Goal: Information Seeking & Learning: Learn about a topic

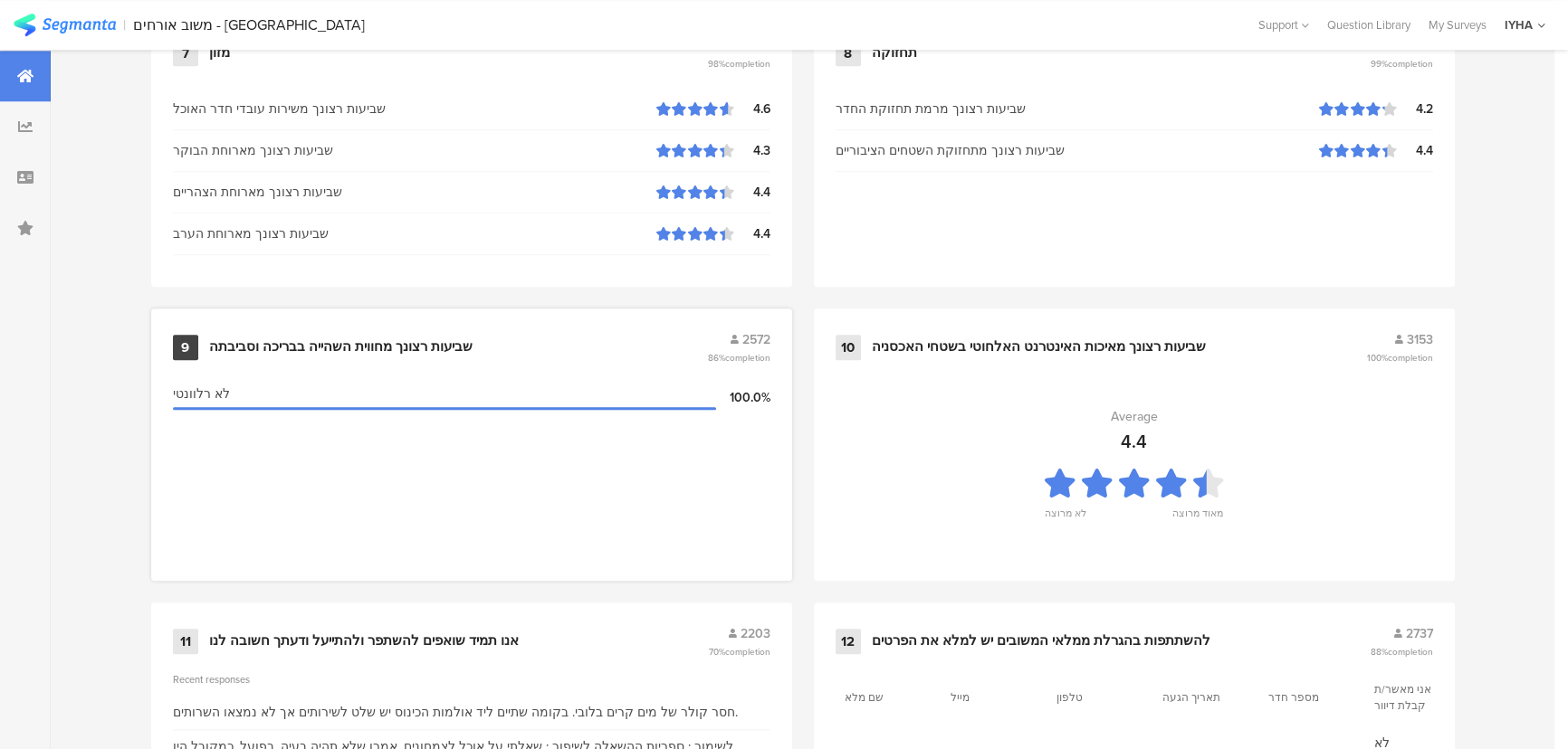
scroll to position [1900, 0]
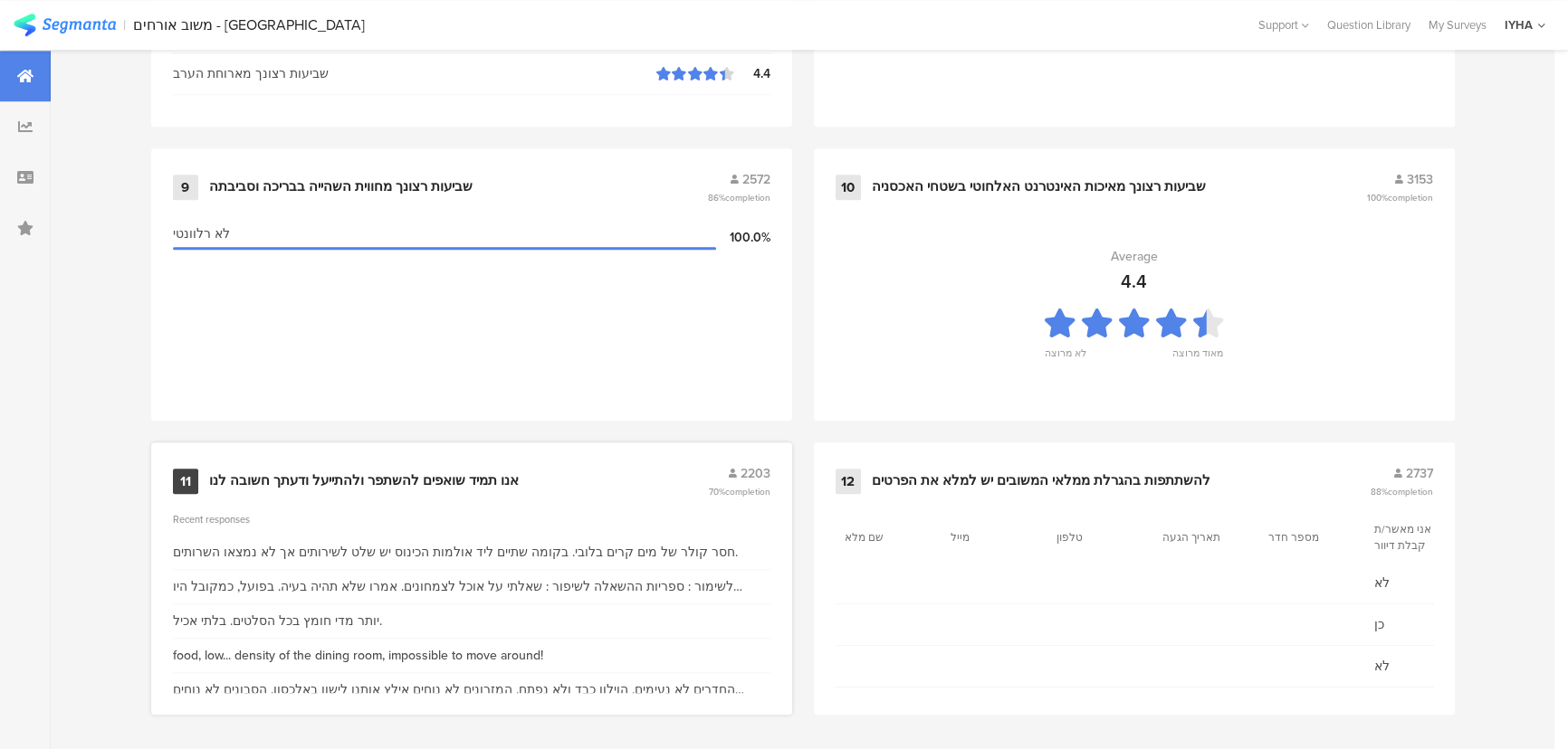
click at [399, 472] on div "אנו תמיד שואפים להשתפר ולהתייעל ודעתך חשובה לנו" at bounding box center [363, 481] width 310 height 18
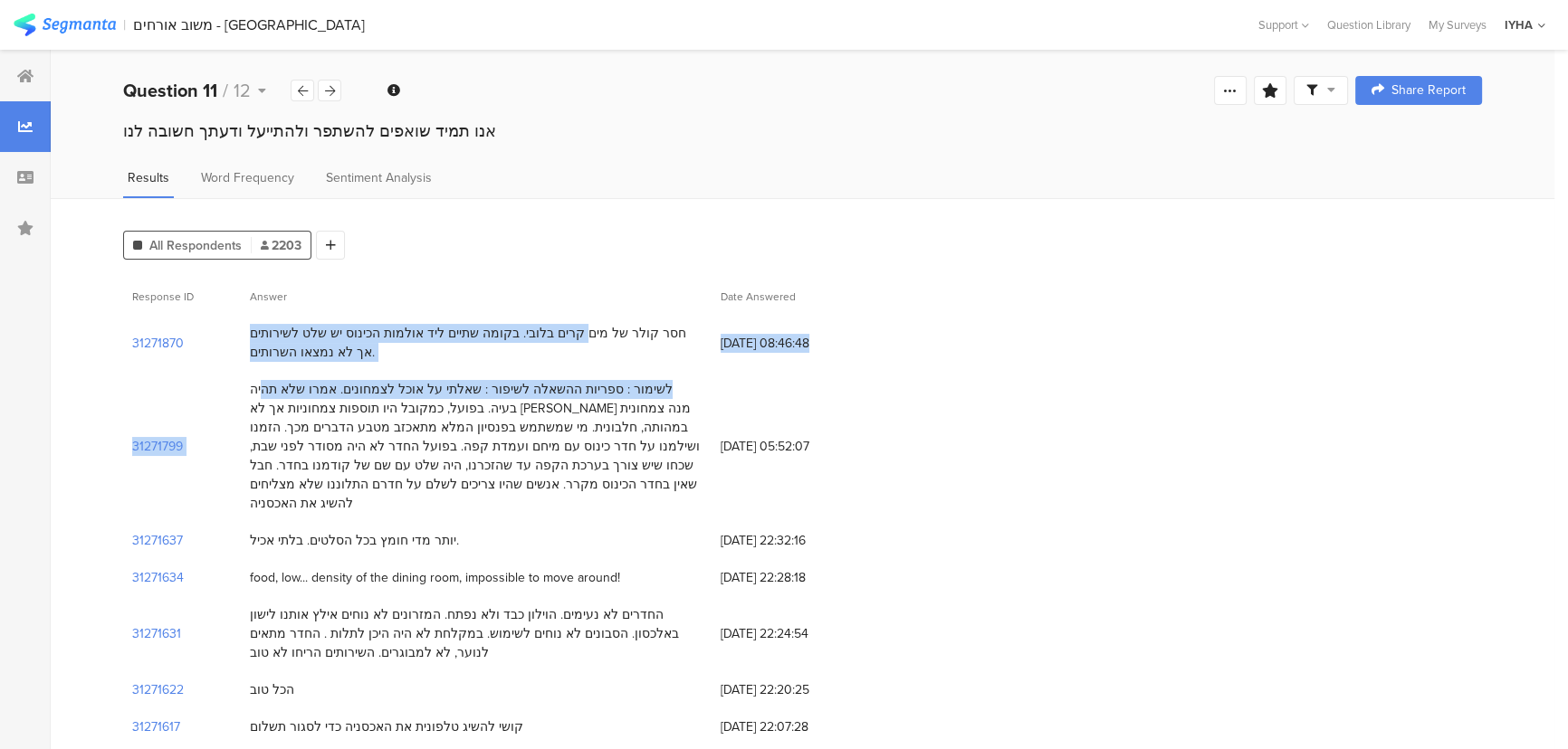
drag, startPoint x: 625, startPoint y: 334, endPoint x: 362, endPoint y: 395, distance: 270.0
click at [380, 317] on div "חסר קולר של מים קרים בלובי. בקומה שתיים ליד אולמות הכינוס יש שלט לשירותים אך לא…" at bounding box center [475, 343] width 471 height 57
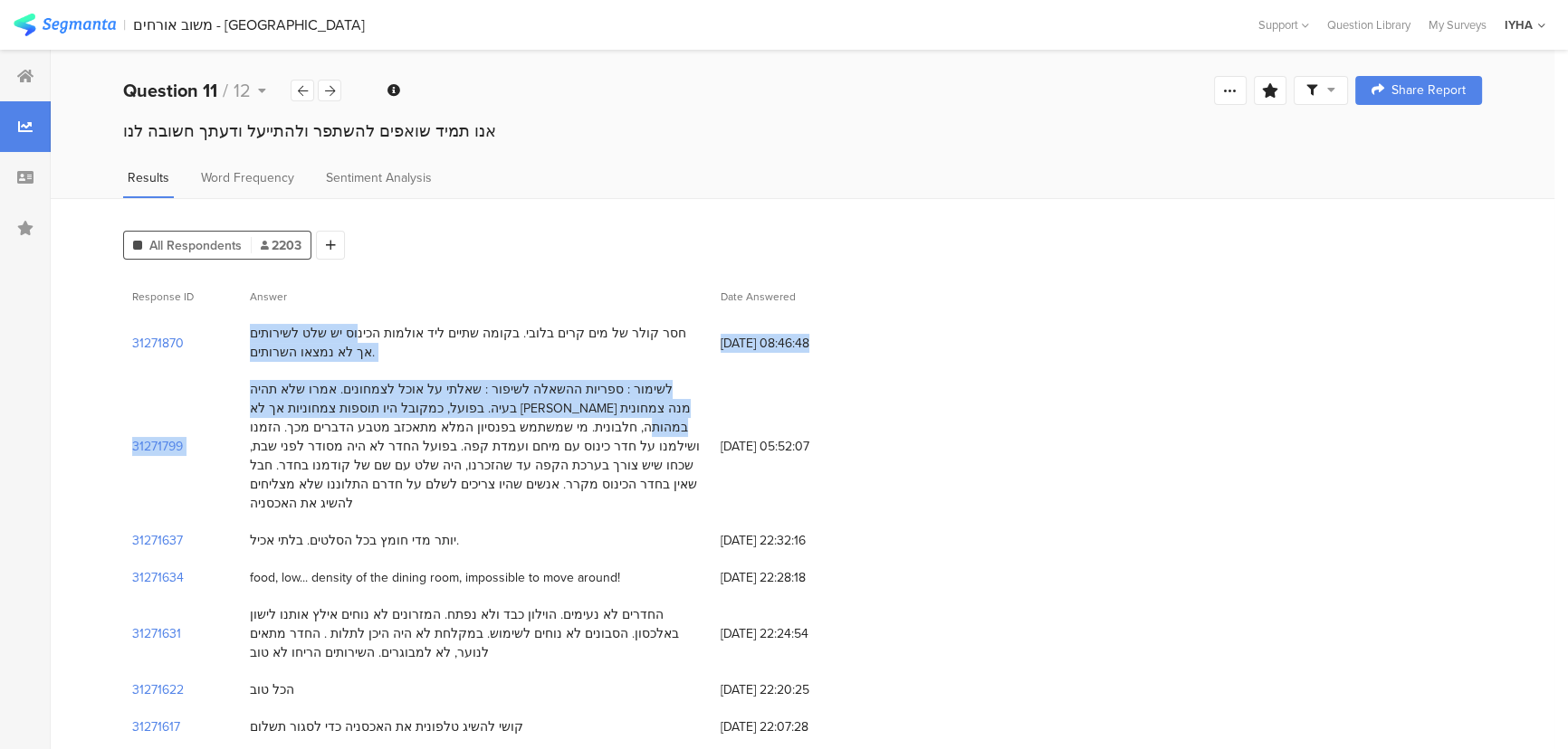
drag, startPoint x: 407, startPoint y: 334, endPoint x: 345, endPoint y: 398, distance: 89.1
click at [601, 385] on div "לשימור : ספריות ההשאלה לשיפור : שאלתי על אוכל לצמחונים. אמרו שלא תהיה בעיה. בפו…" at bounding box center [476, 446] width 452 height 133
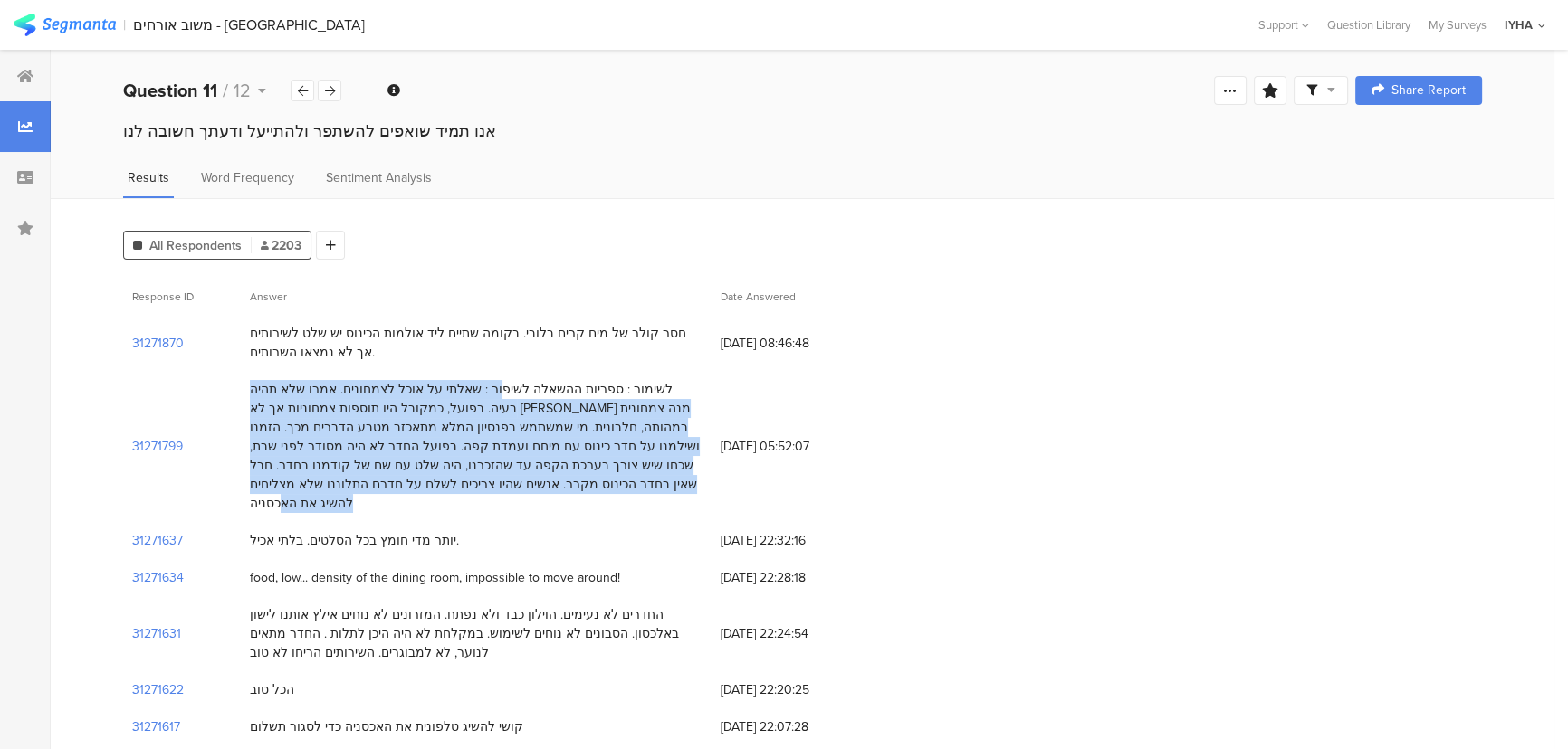
drag, startPoint x: 565, startPoint y: 385, endPoint x: 502, endPoint y: 499, distance: 130.2
click at [502, 499] on div "לשימור : ספריות ההשאלה לשיפור : שאלתי על אוכל לצמחונים. אמרו שלא תהיה בעיה. בפו…" at bounding box center [475, 446] width 471 height 151
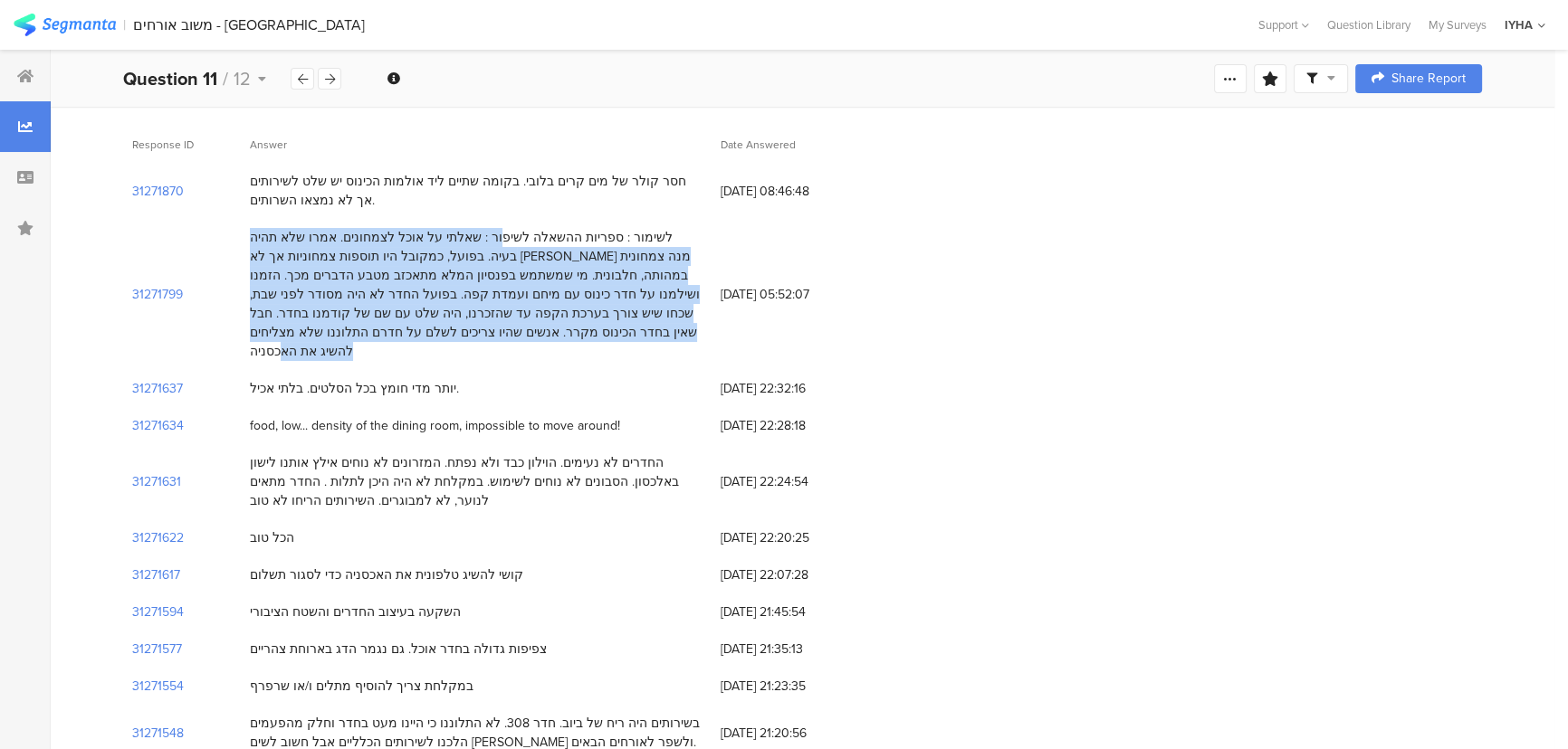
scroll to position [164, 0]
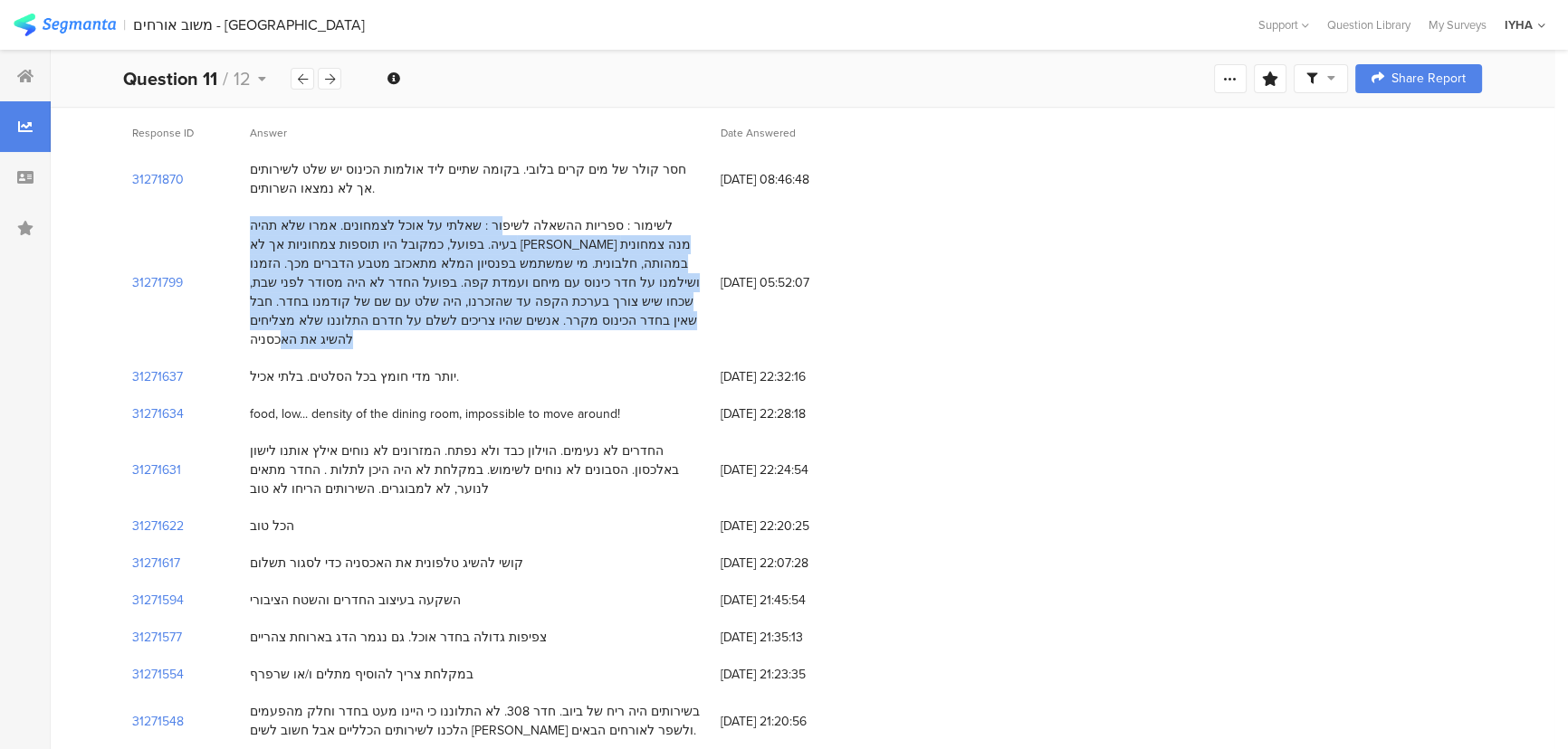
drag, startPoint x: 257, startPoint y: 392, endPoint x: 663, endPoint y: 385, distance: 406.1
click at [663, 396] on div "food, low... density of the dining room, impossible to move around!" at bounding box center [475, 414] width 471 height 37
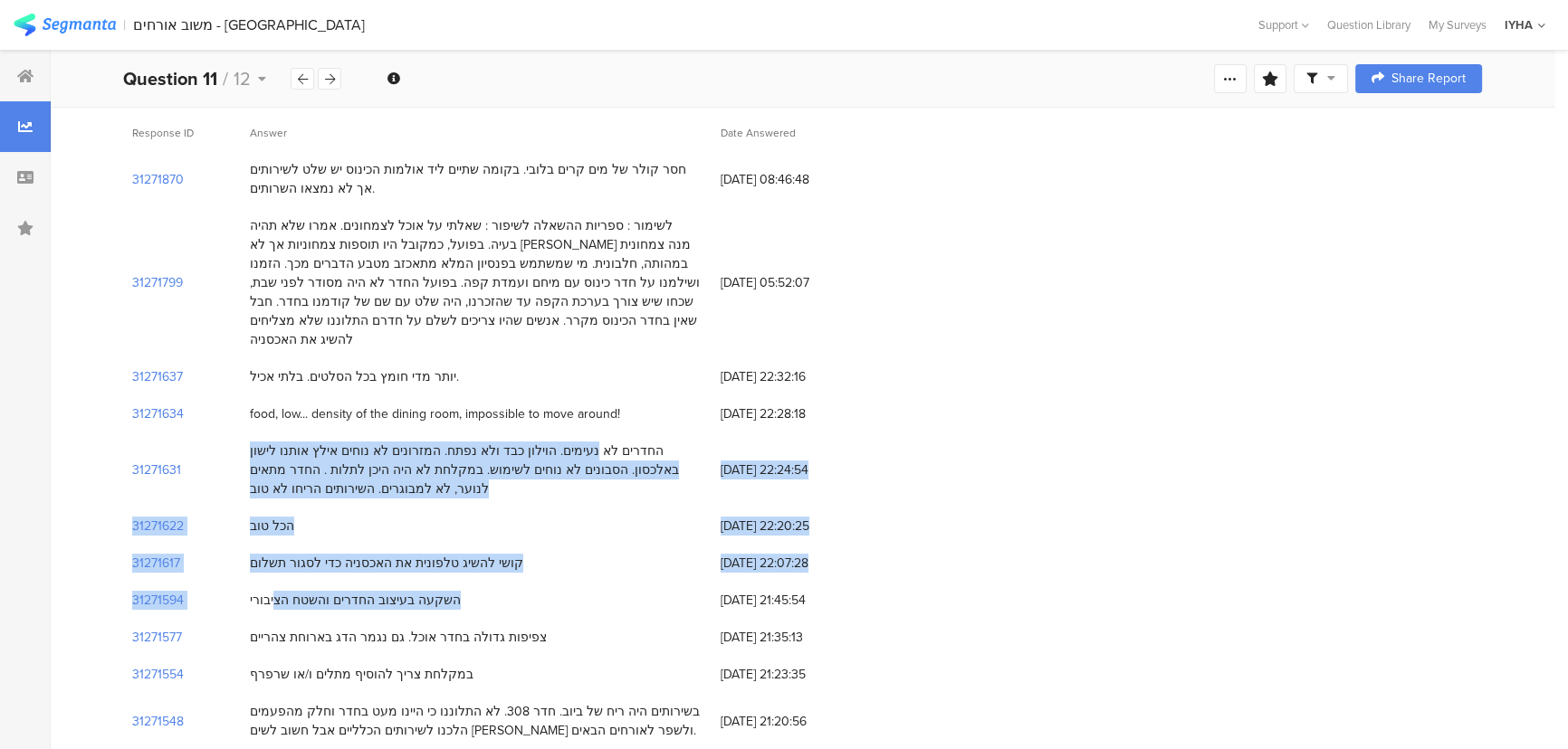
drag, startPoint x: 631, startPoint y: 434, endPoint x: 335, endPoint y: 517, distance: 307.4
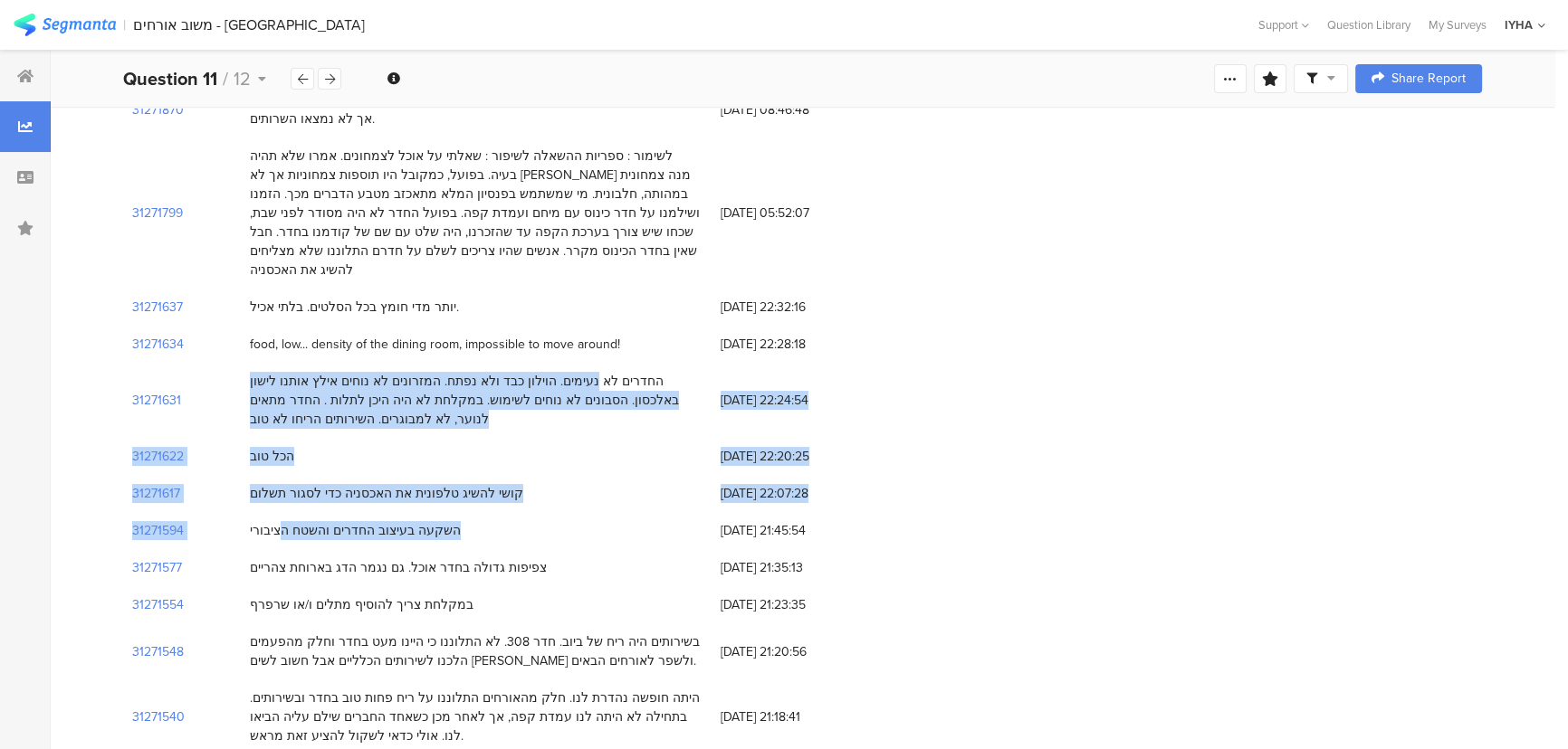
scroll to position [329, 0]
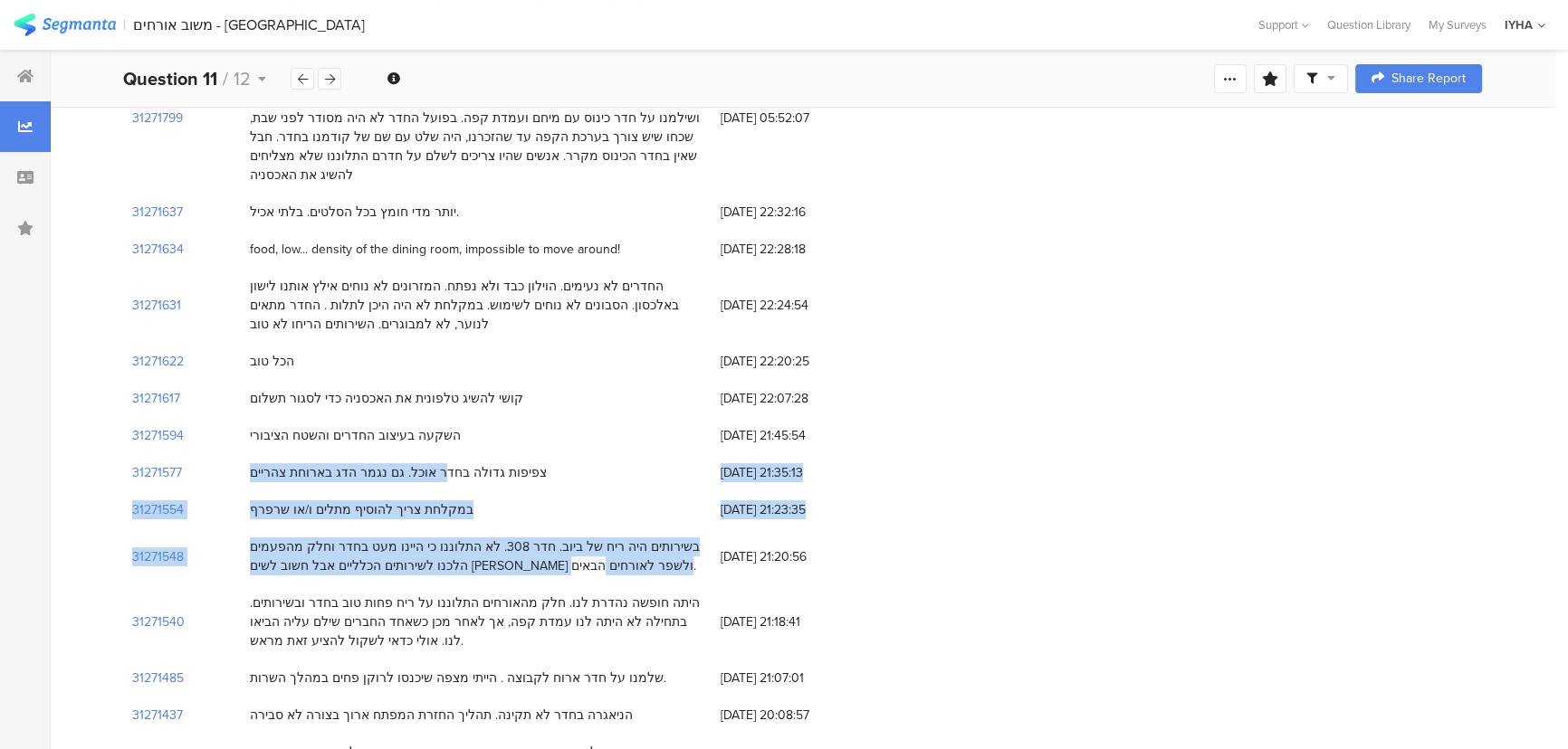
drag, startPoint x: 459, startPoint y: 451, endPoint x: 631, endPoint y: 556, distance: 201.5
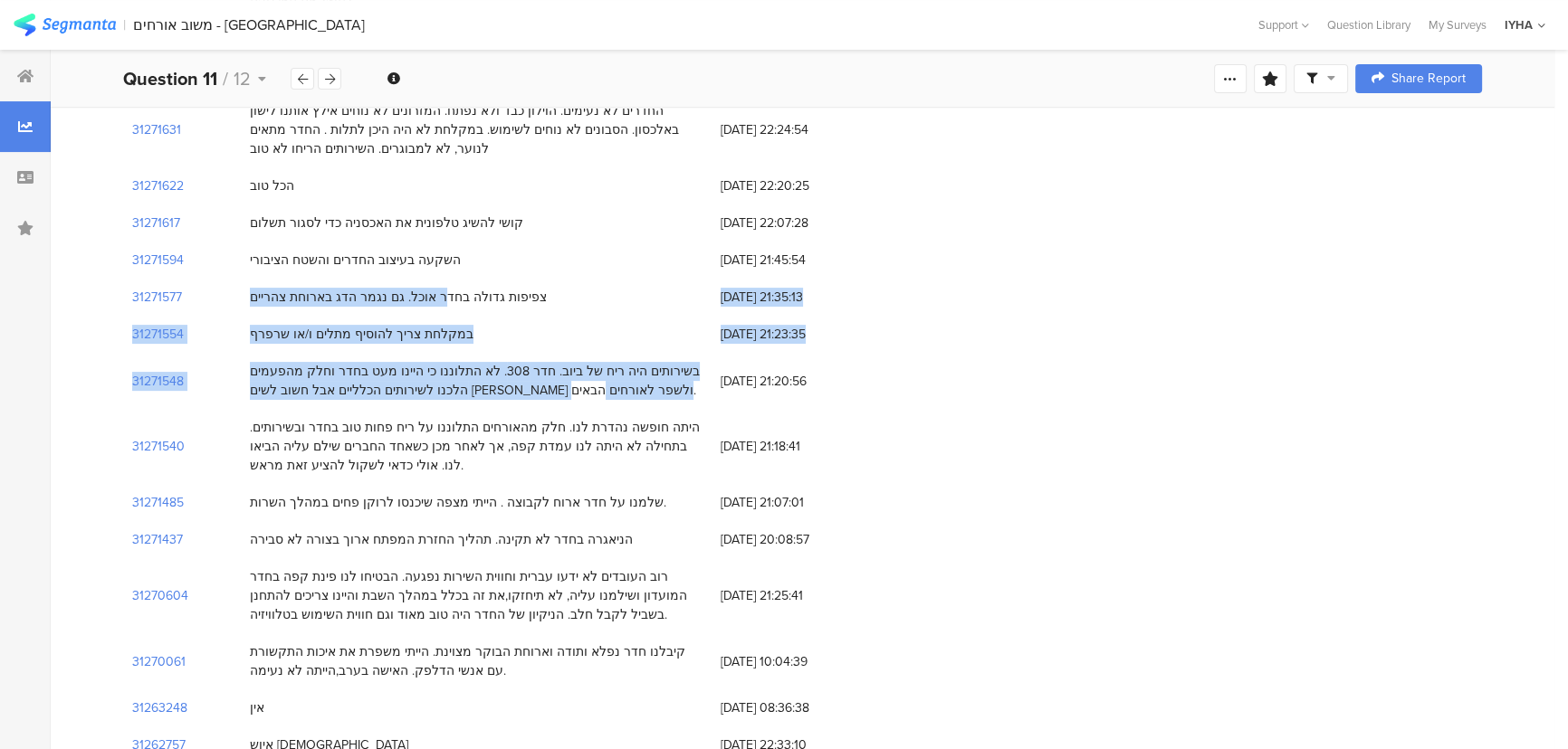
scroll to position [576, 0]
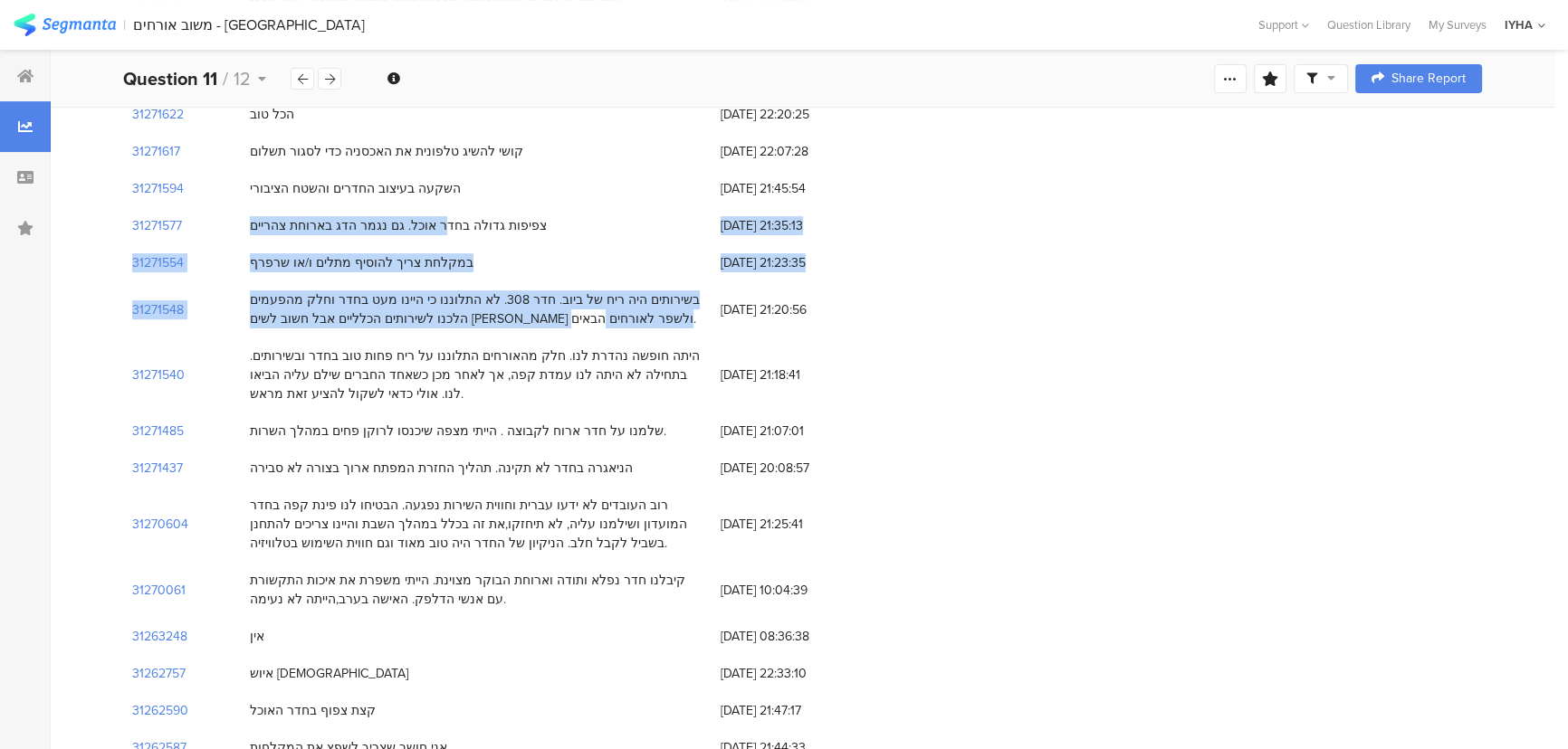
drag, startPoint x: 400, startPoint y: 330, endPoint x: 465, endPoint y: 580, distance: 258.3
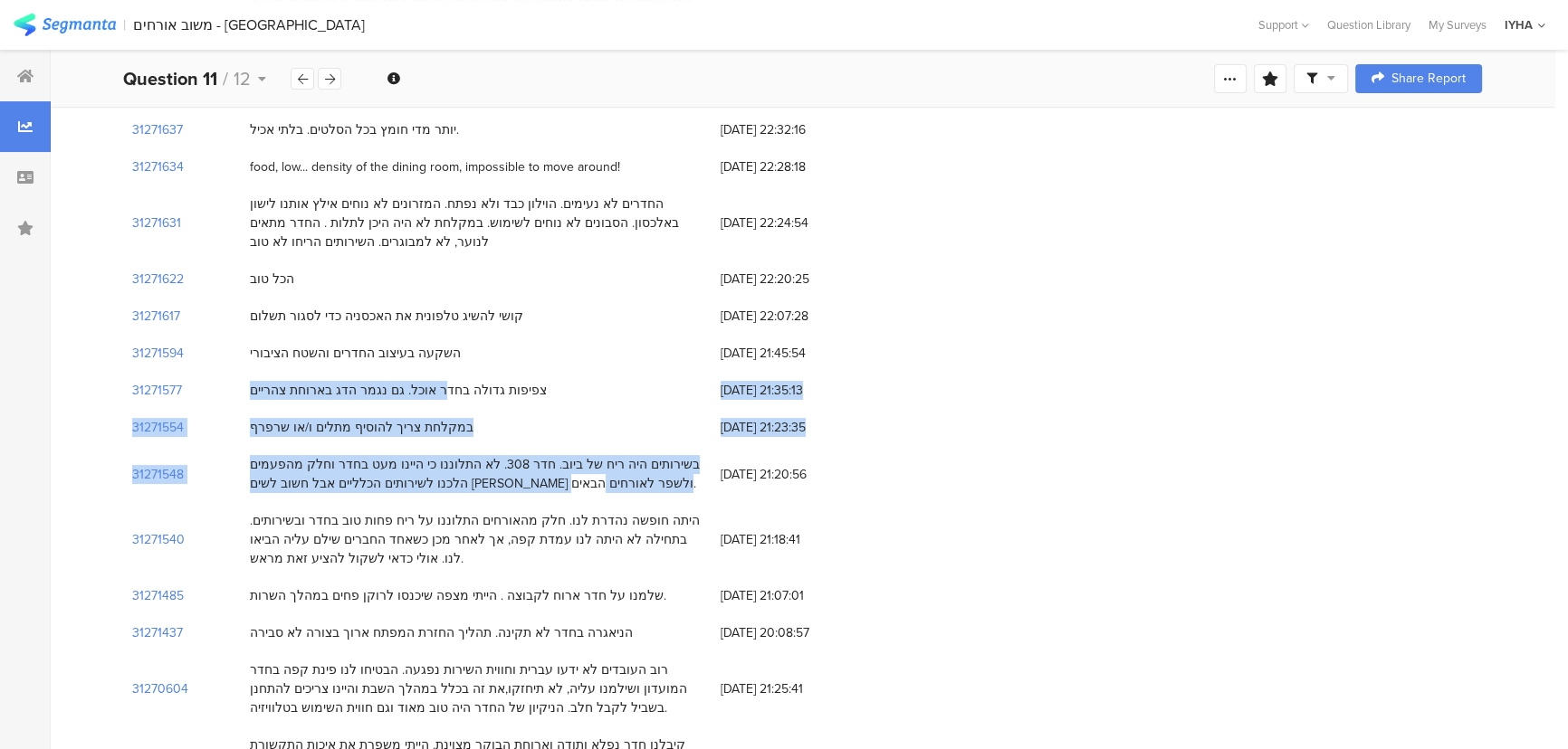
scroll to position [0, 0]
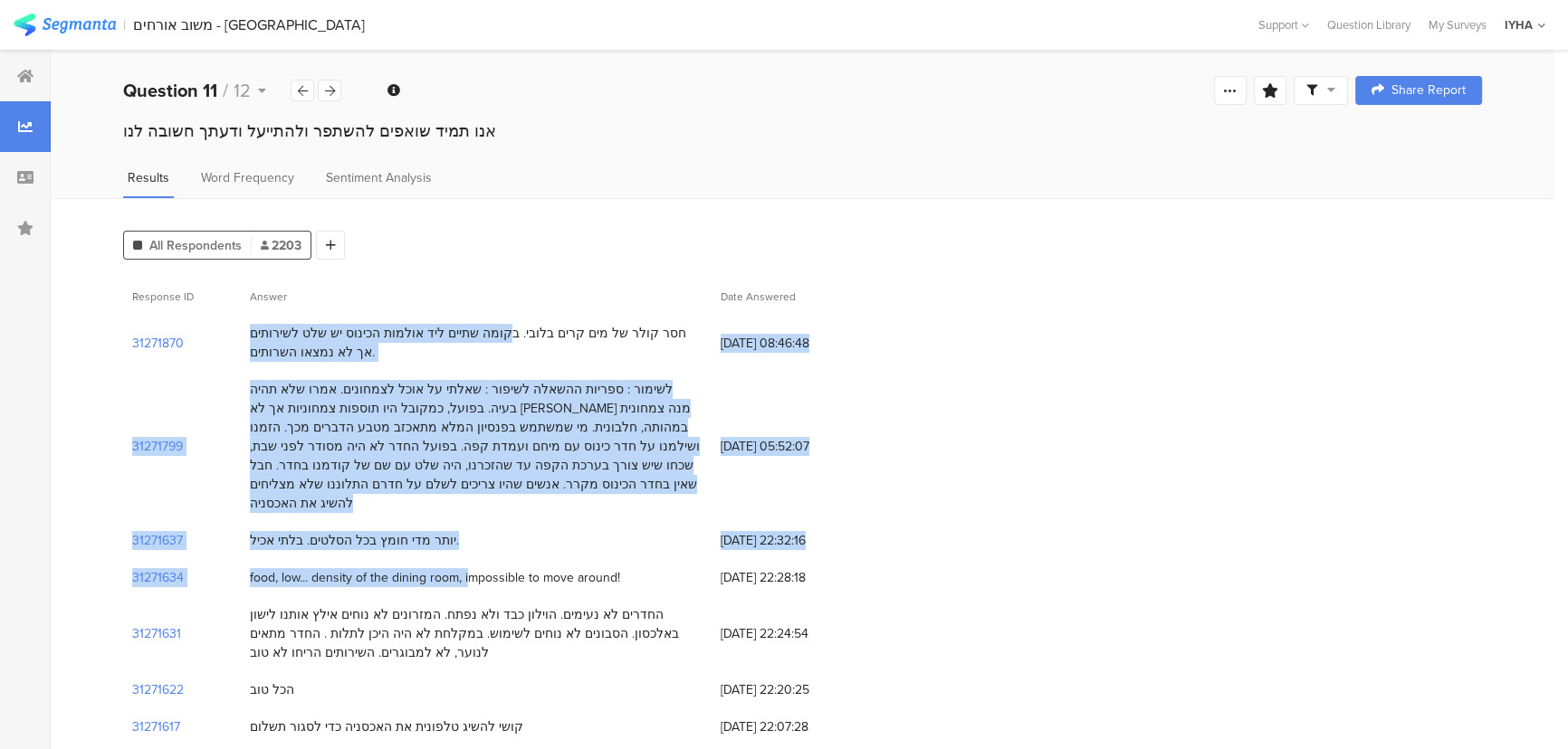
drag, startPoint x: 547, startPoint y: 339, endPoint x: 441, endPoint y: 556, distance: 241.5
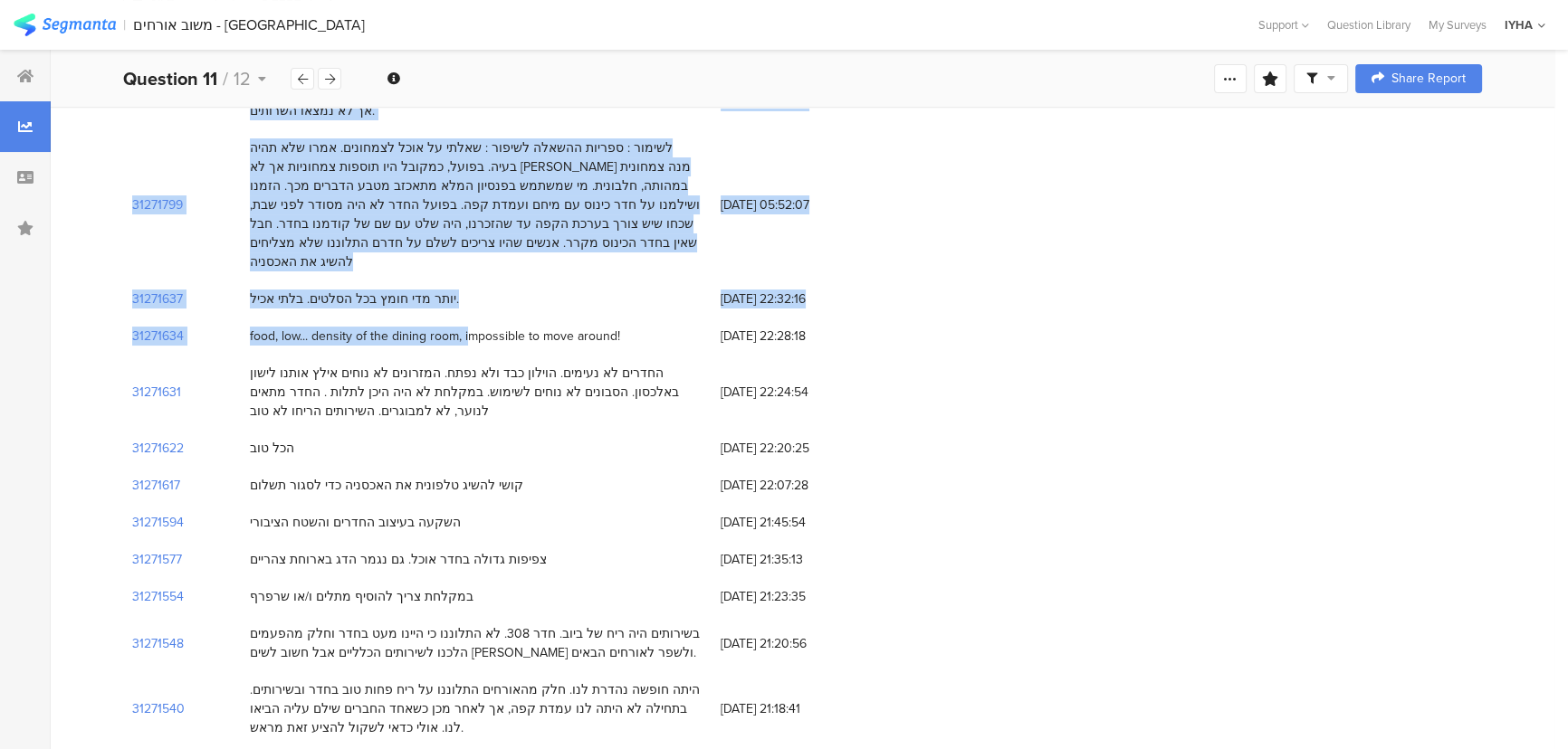
scroll to position [246, 0]
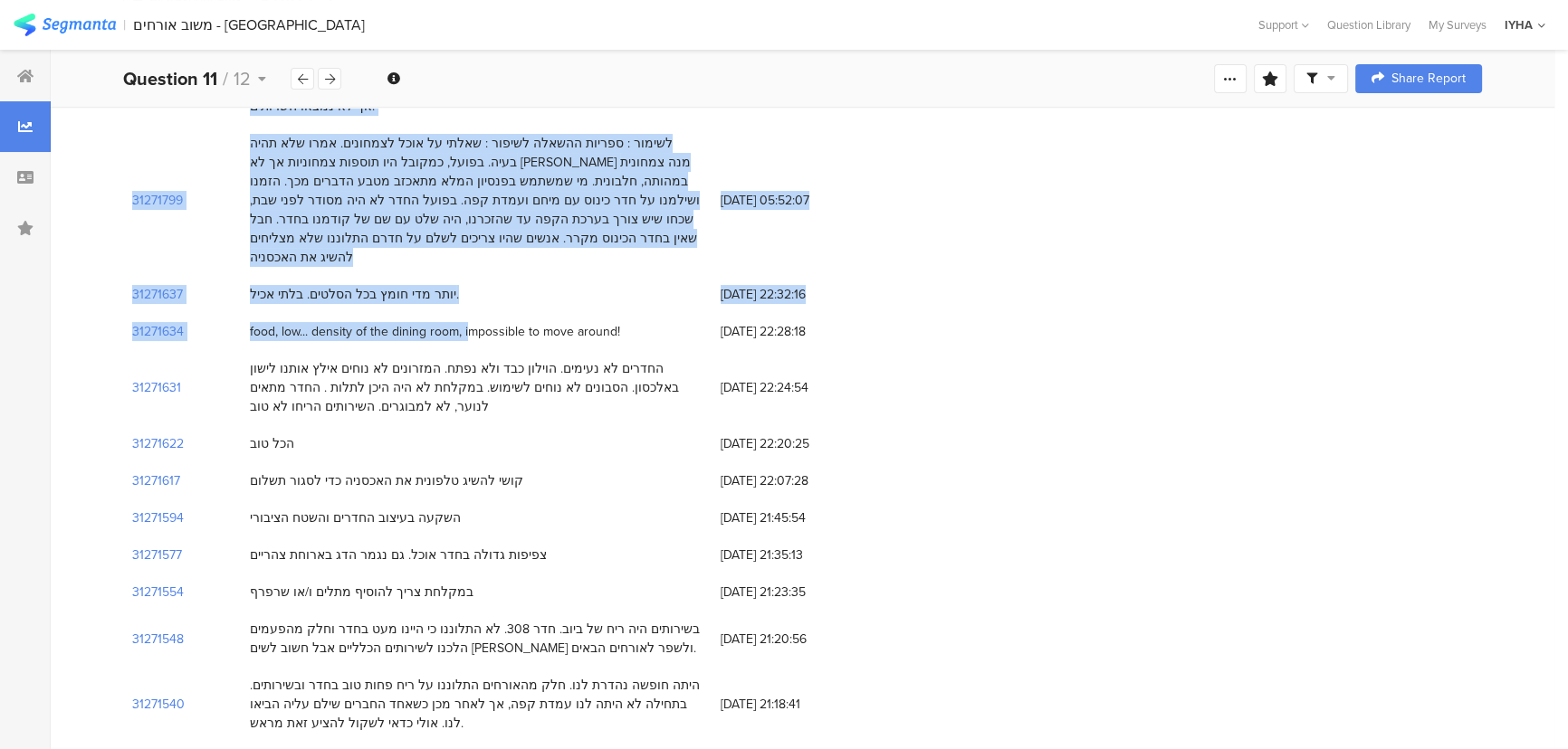
click at [526, 207] on div "לשימור : ספריות ההשאלה לשיפור : שאלתי על אוכל לצמחונים. אמרו שלא תהיה בעיה. בפו…" at bounding box center [476, 200] width 452 height 133
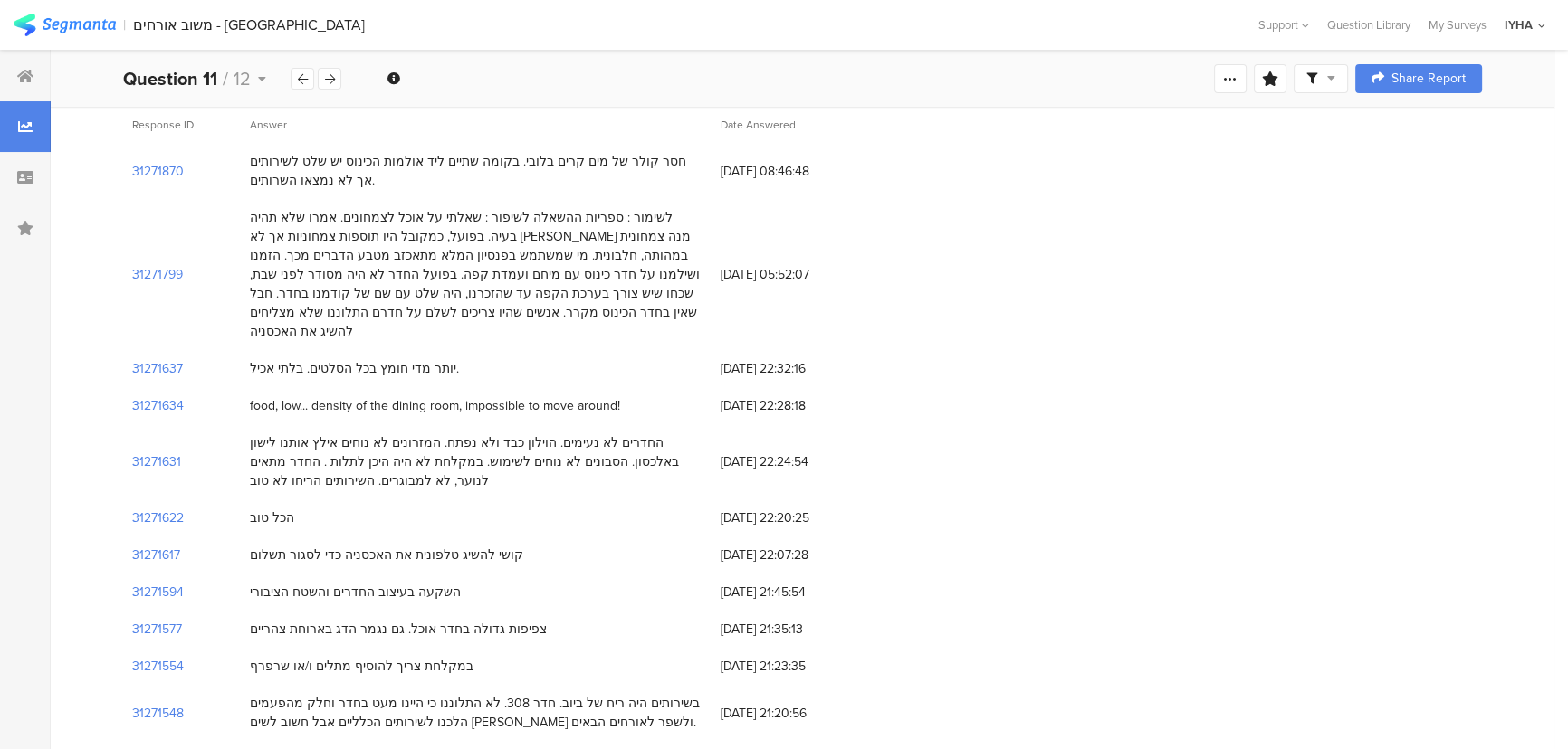
scroll to position [0, 0]
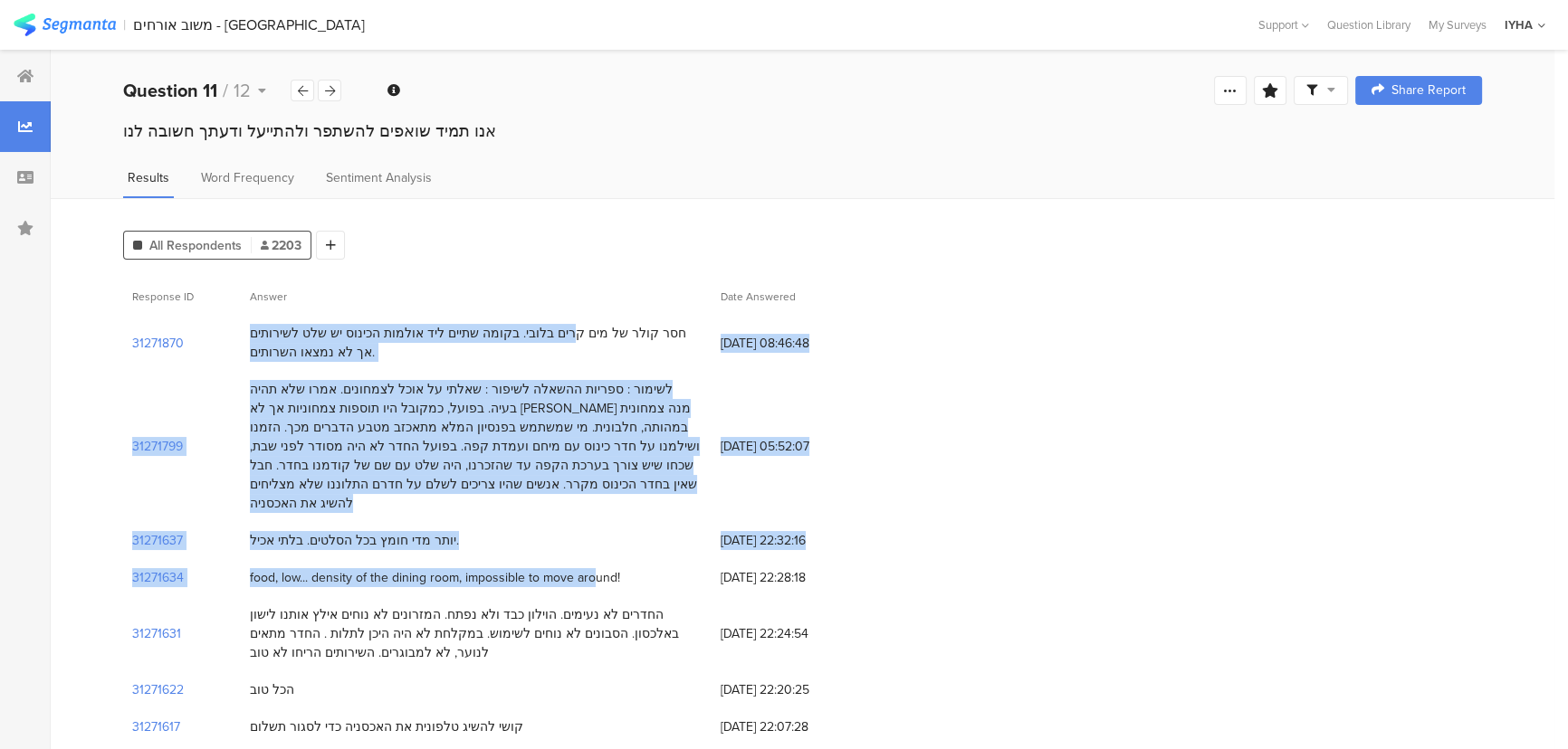
drag, startPoint x: 611, startPoint y: 330, endPoint x: 564, endPoint y: 553, distance: 227.9
click at [643, 413] on div "לשימור : ספריות ההשאלה לשיפור : שאלתי על אוכל לצמחונים. אמרו שלא תהיה בעיה. בפו…" at bounding box center [476, 446] width 452 height 133
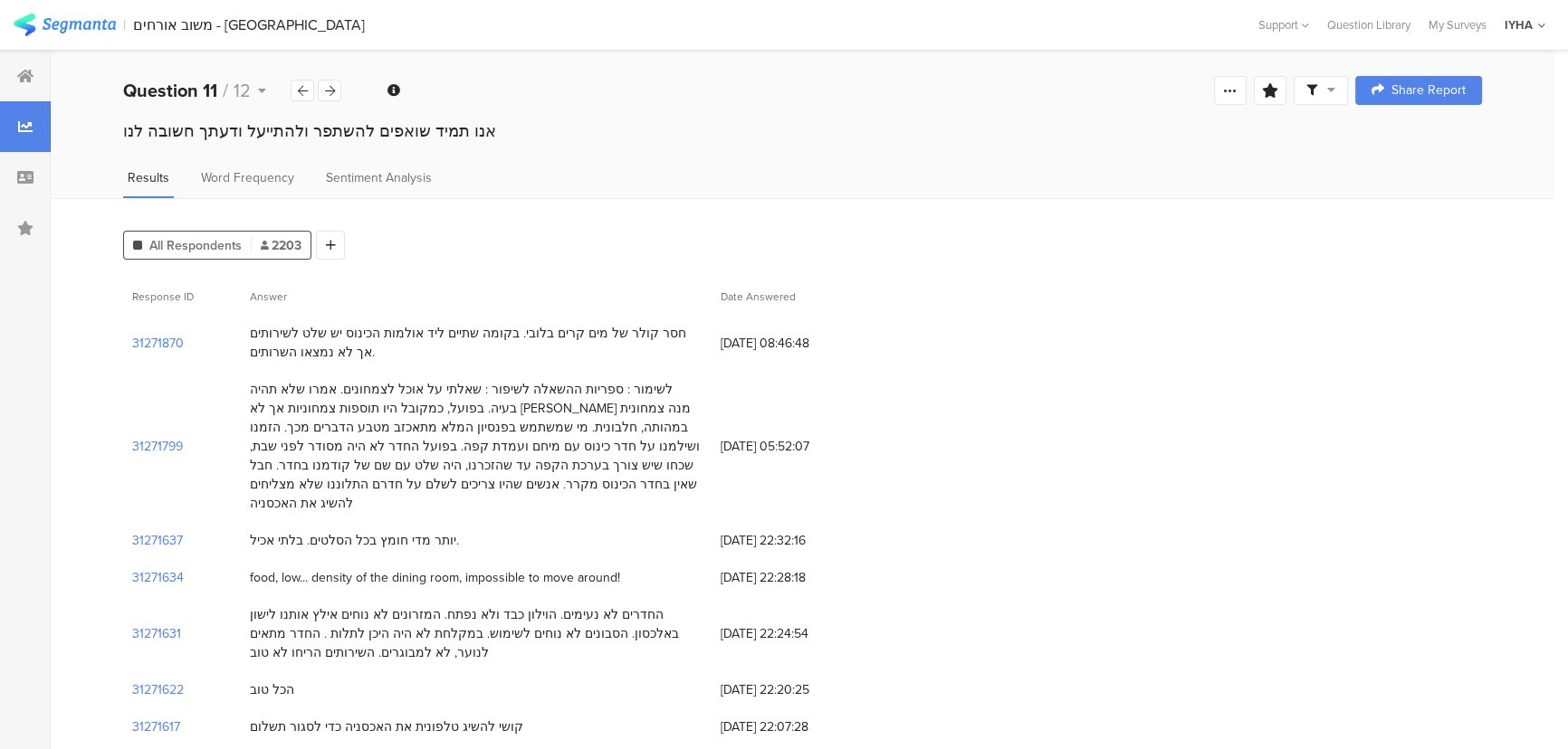
drag, startPoint x: 601, startPoint y: 323, endPoint x: 194, endPoint y: 348, distance: 407.8
click at [339, 348] on div "חסר קולר של מים קרים בלובי. בקומה שתיים ליד אולמות הכינוס יש שלט לשירותים אך לא…" at bounding box center [476, 343] width 452 height 38
click at [165, 344] on section "31271870" at bounding box center [158, 343] width 52 height 19
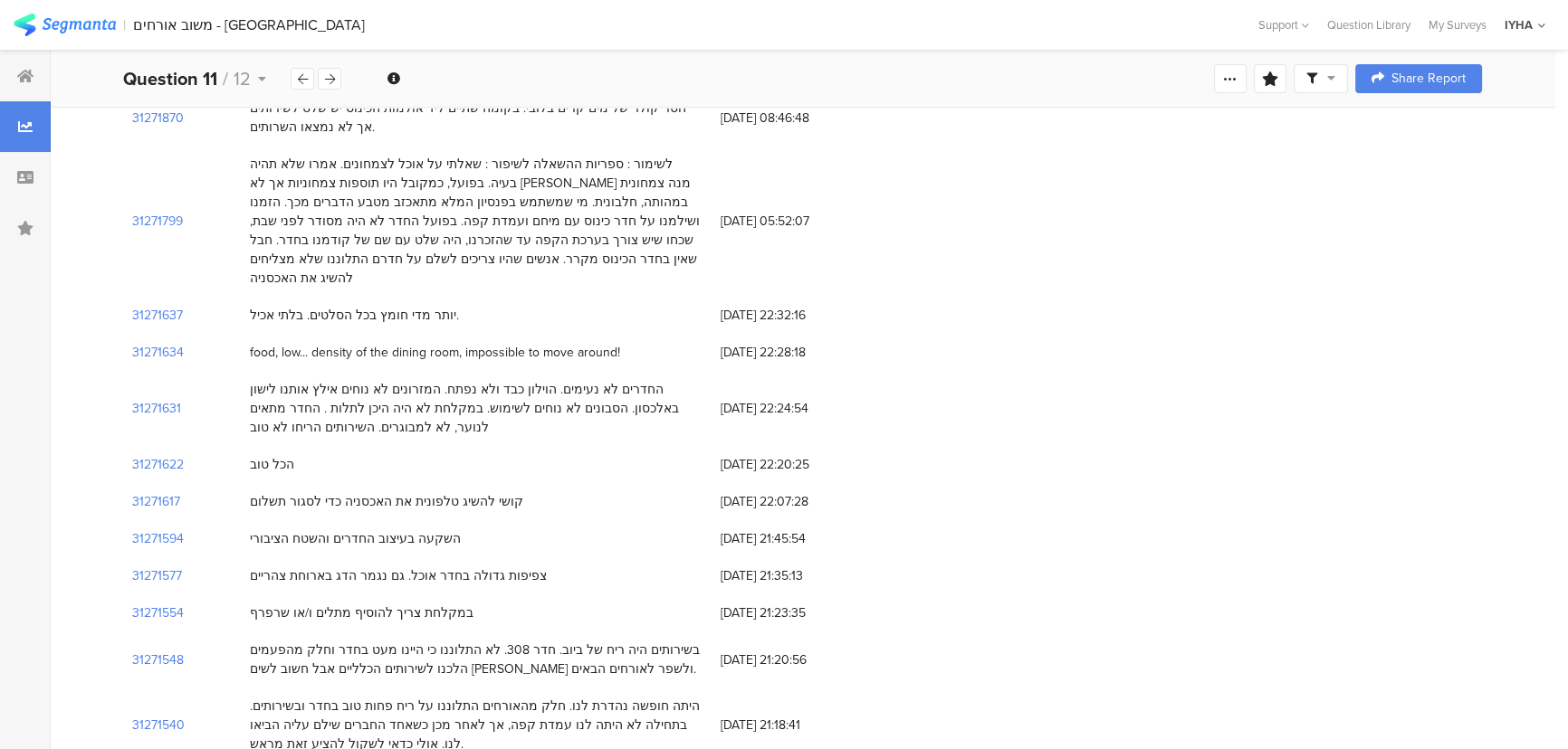
scroll to position [246, 0]
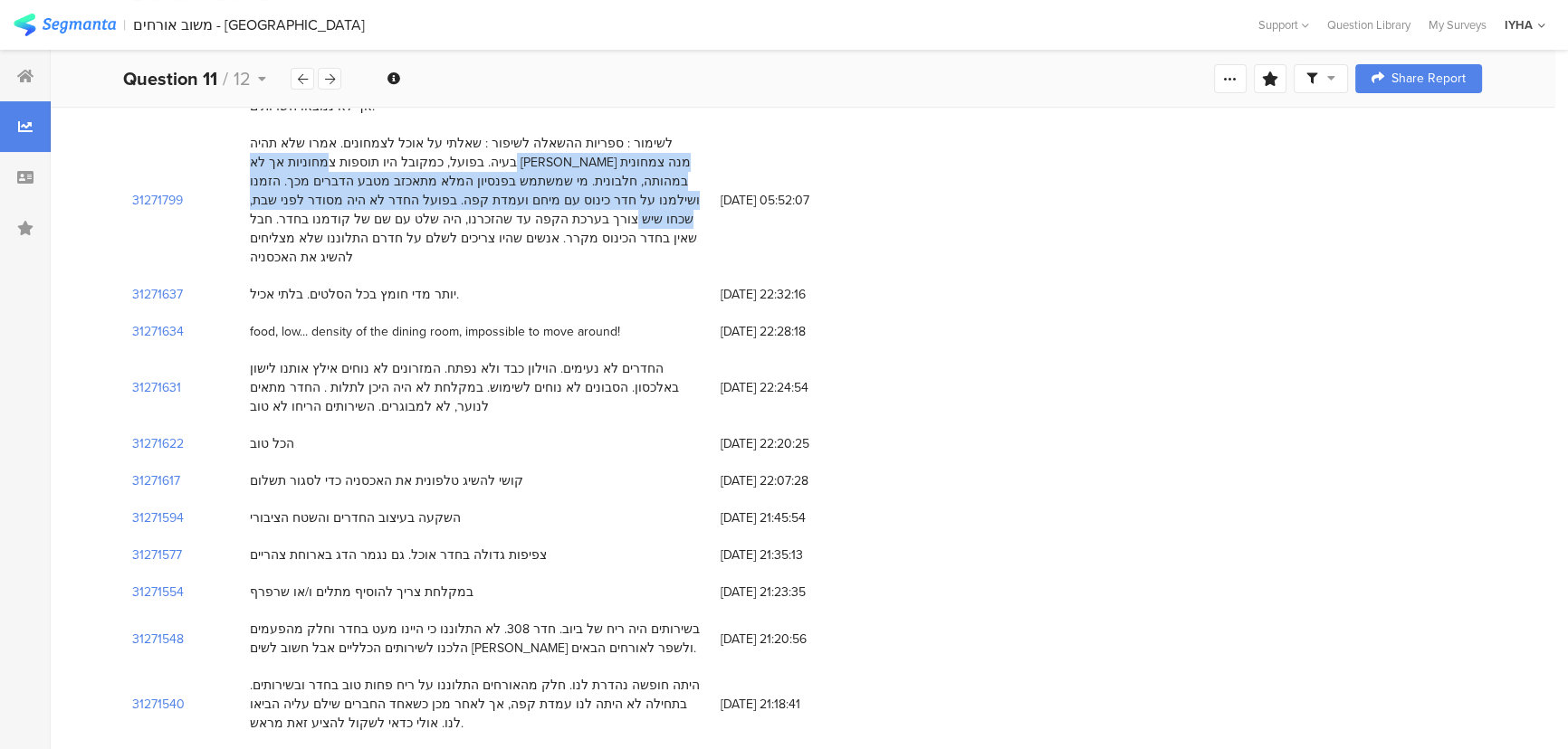
drag, startPoint x: 594, startPoint y: 158, endPoint x: 361, endPoint y: 206, distance: 237.9
click at [399, 205] on div "לשימור : ספריות ההשאלה לשיפור : שאלתי על אוכל לצמחונים. אמרו שלא תהיה בעיה. בפו…" at bounding box center [476, 200] width 452 height 133
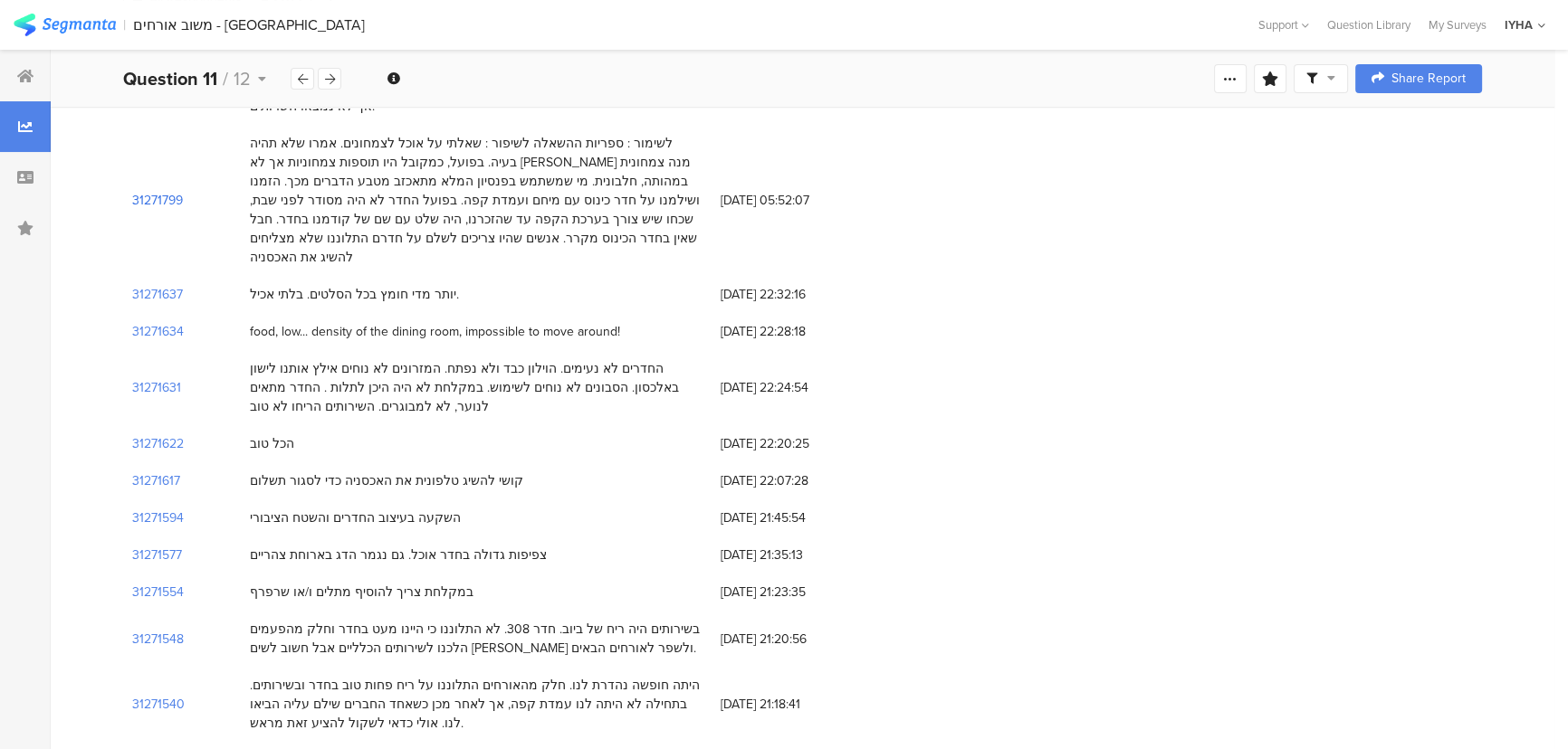
click at [174, 191] on section "31271799" at bounding box center [157, 200] width 51 height 19
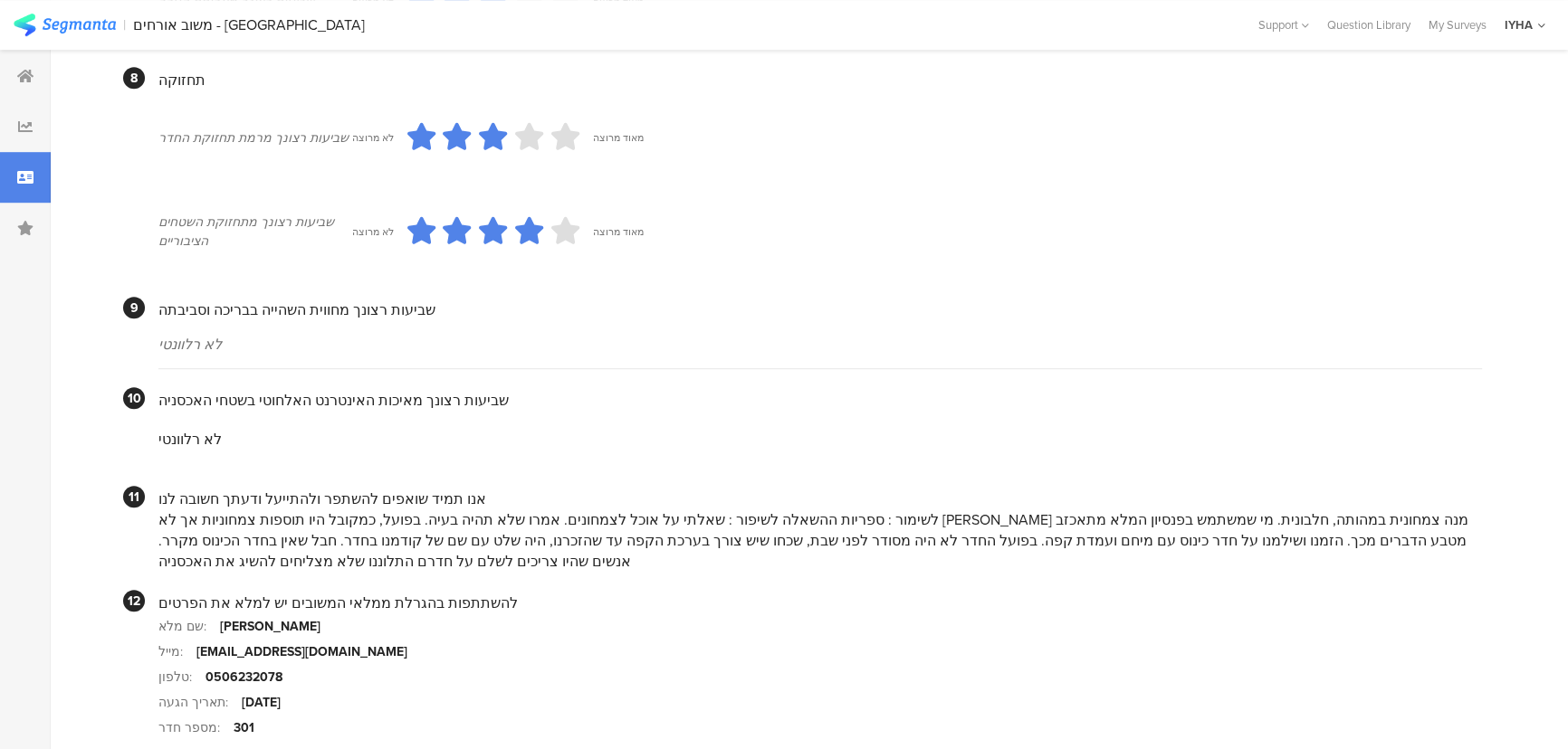
scroll to position [1607, 0]
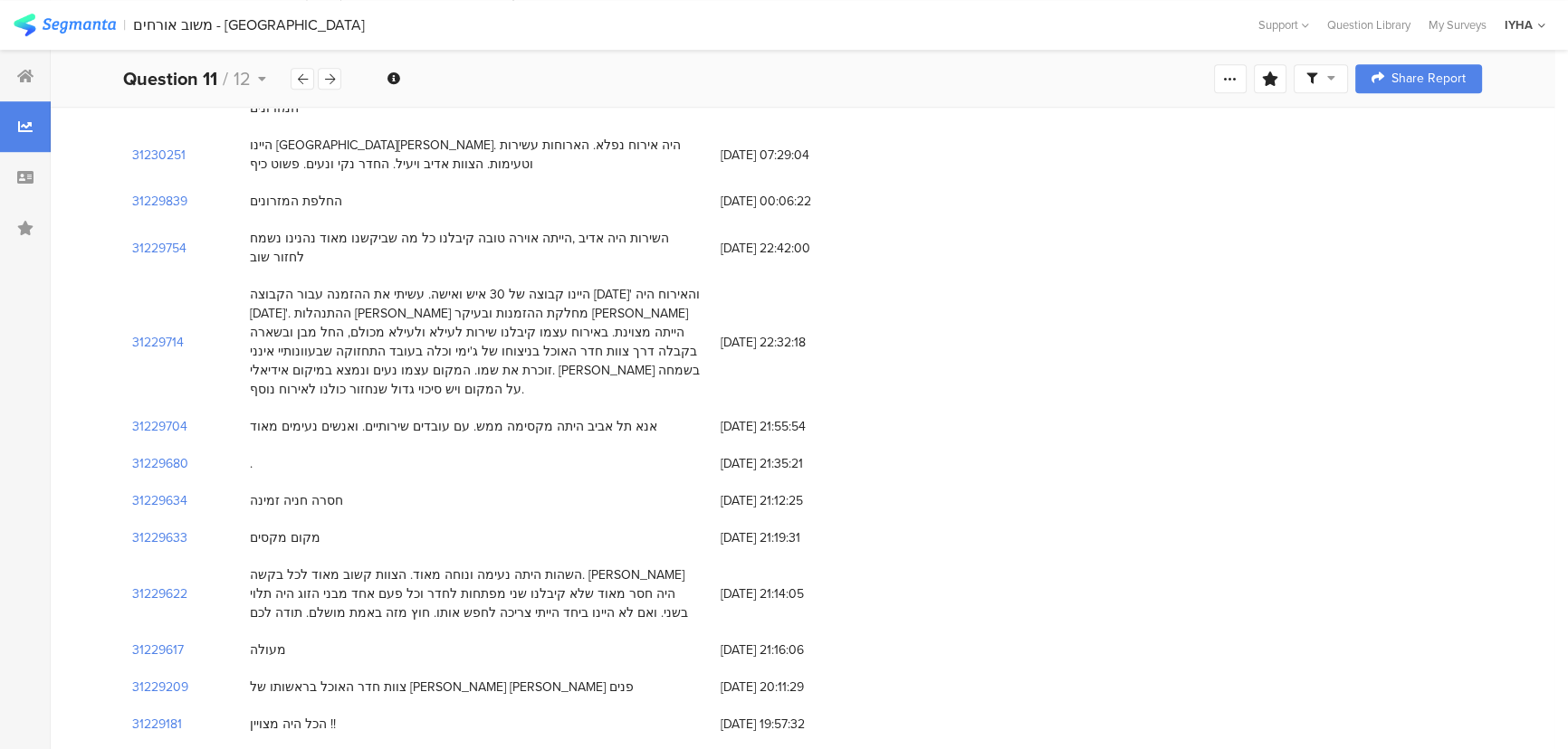
scroll to position [246, 0]
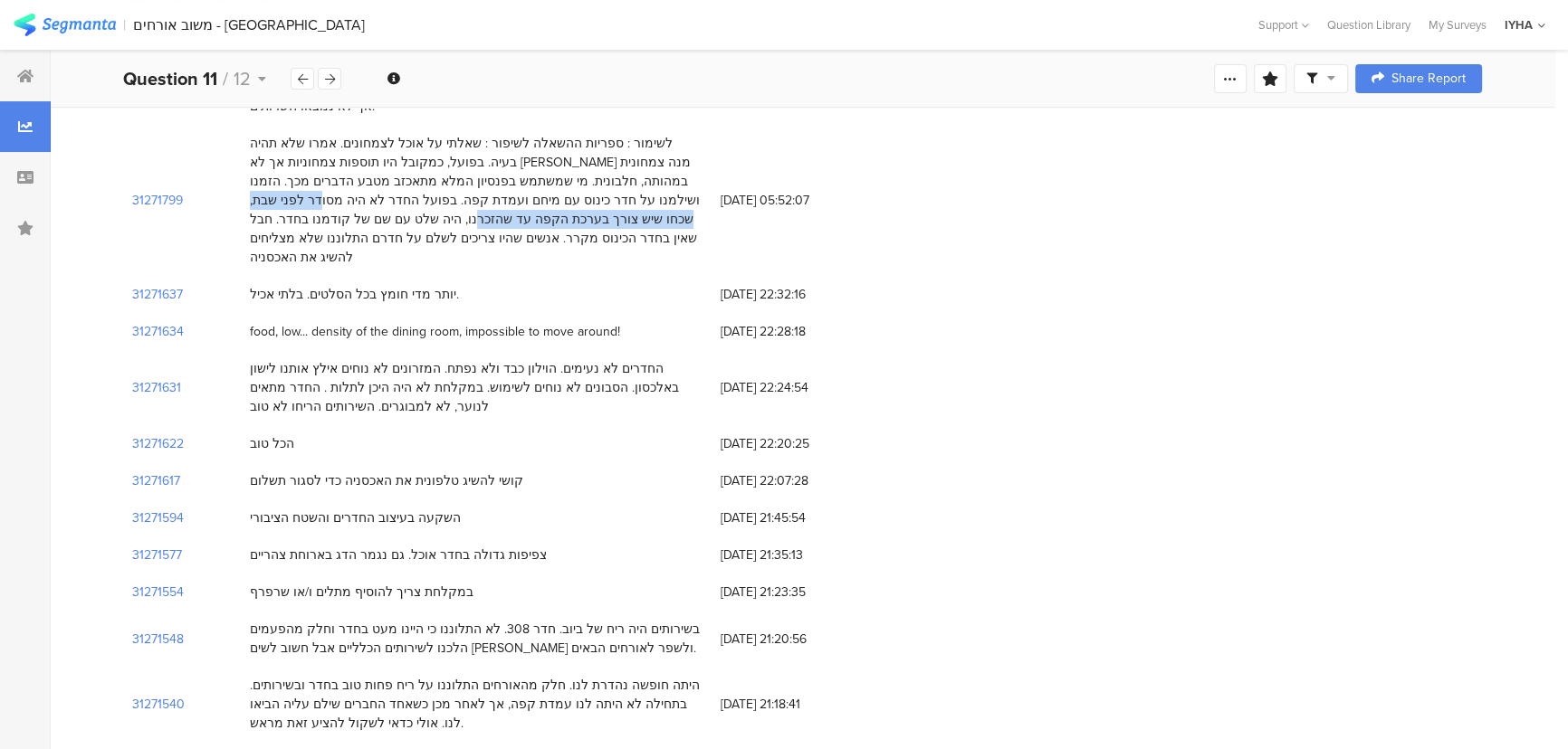
drag, startPoint x: 519, startPoint y: 194, endPoint x: 263, endPoint y: 200, distance: 256.1
click at [263, 200] on div "לשימור : ספריות ההשאלה לשיפור : שאלתי על אוכל לצמחונים. אמרו שלא תהיה בעיה. בפו…" at bounding box center [476, 200] width 452 height 133
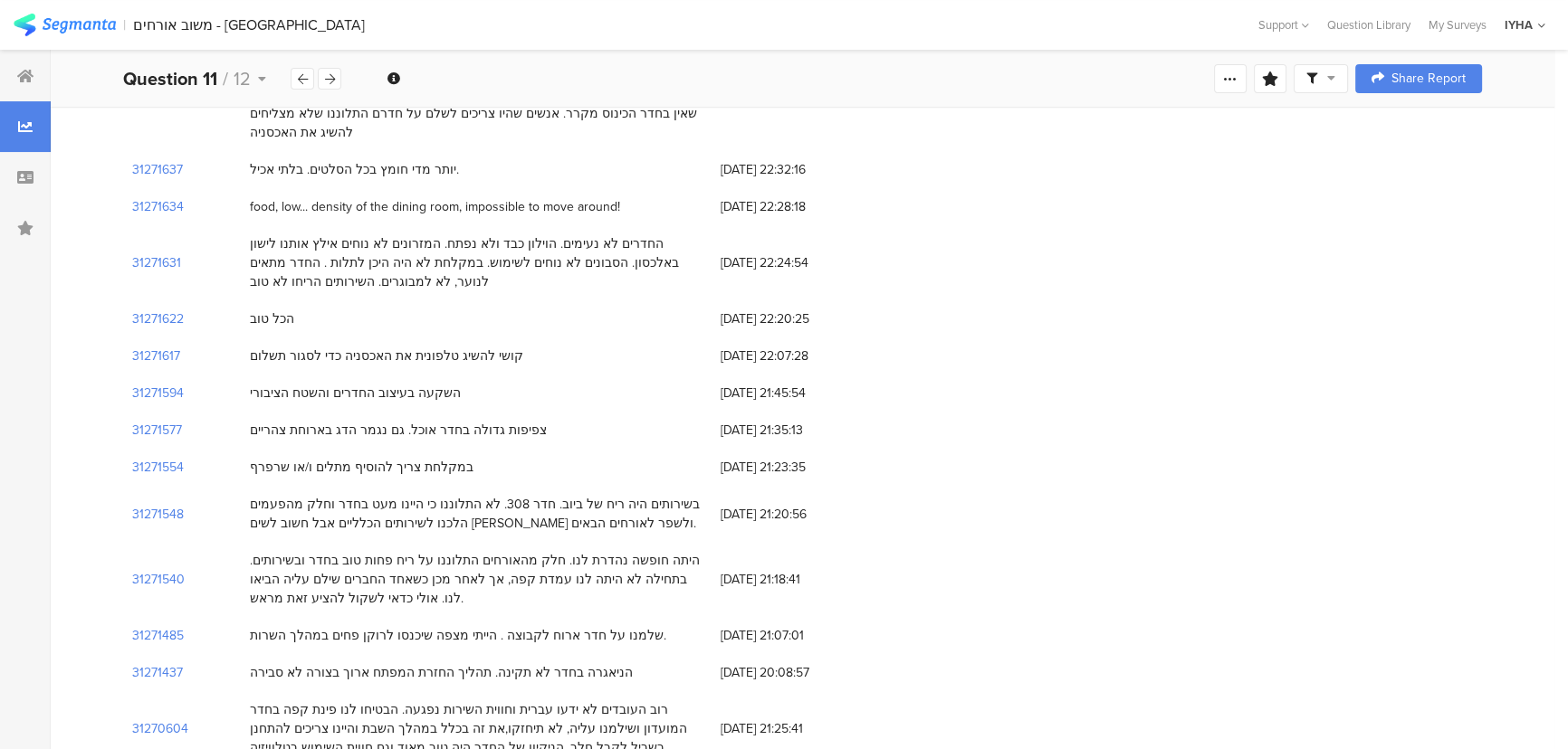
scroll to position [411, 0]
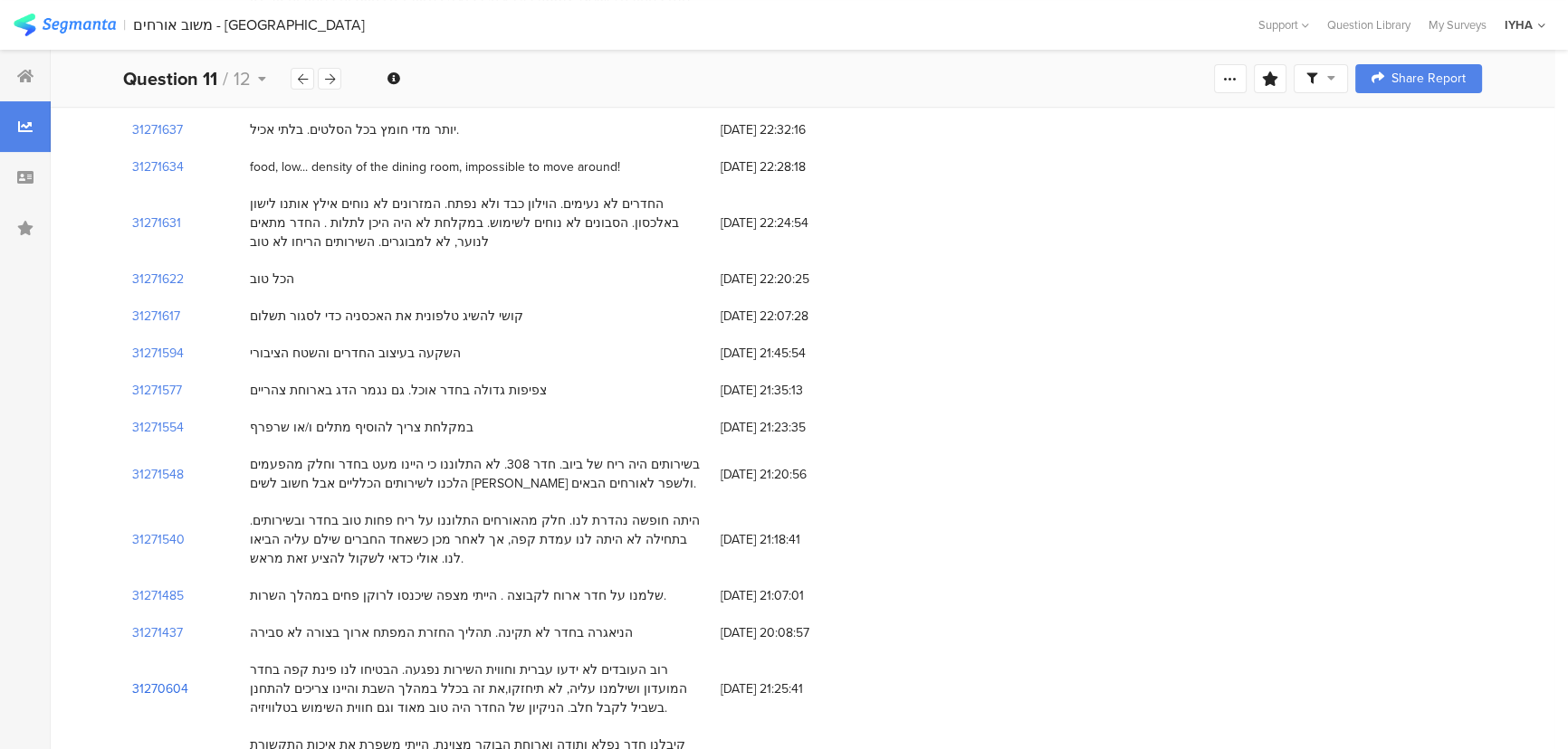
click at [158, 679] on section "31270604" at bounding box center [160, 689] width 57 height 19
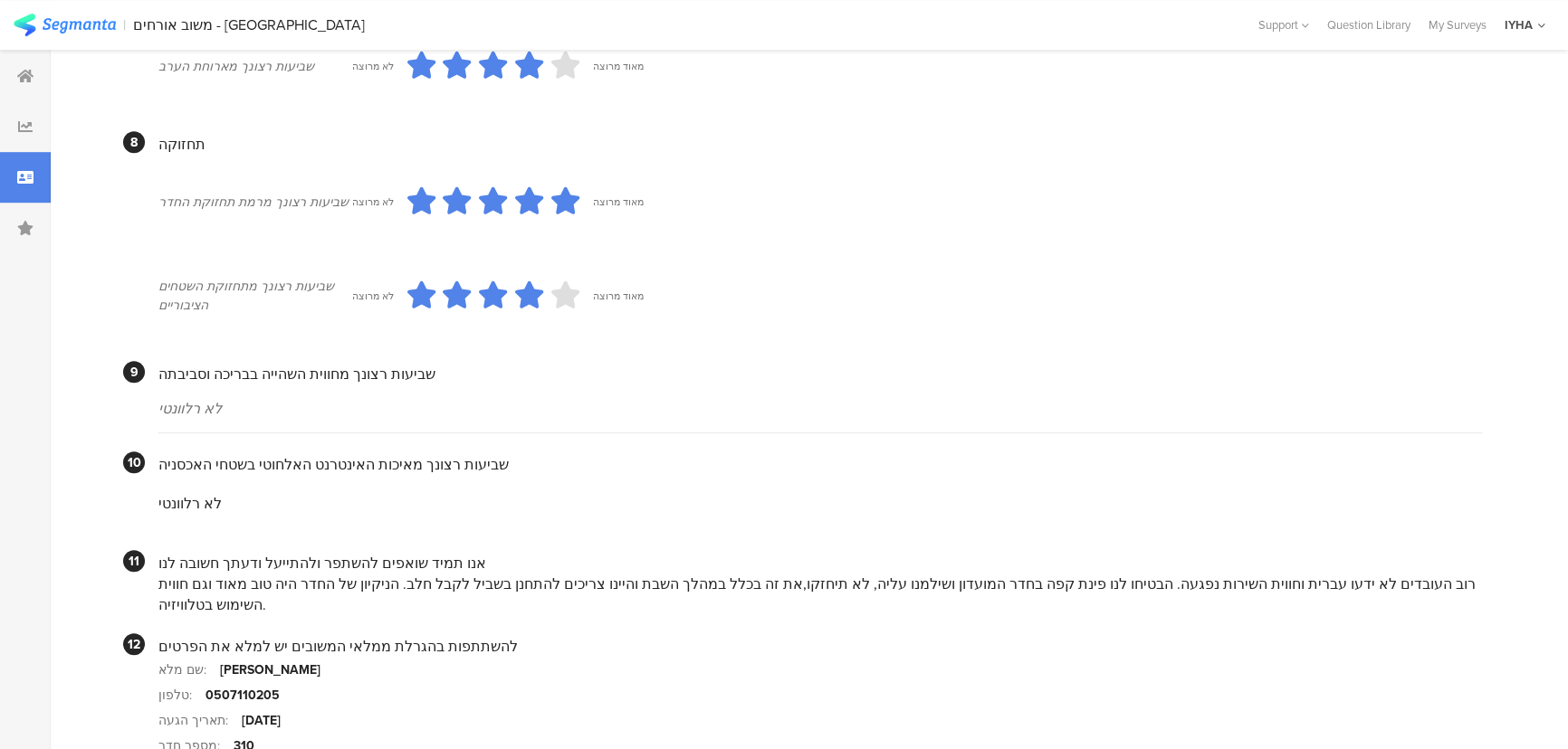
scroll to position [1590, 0]
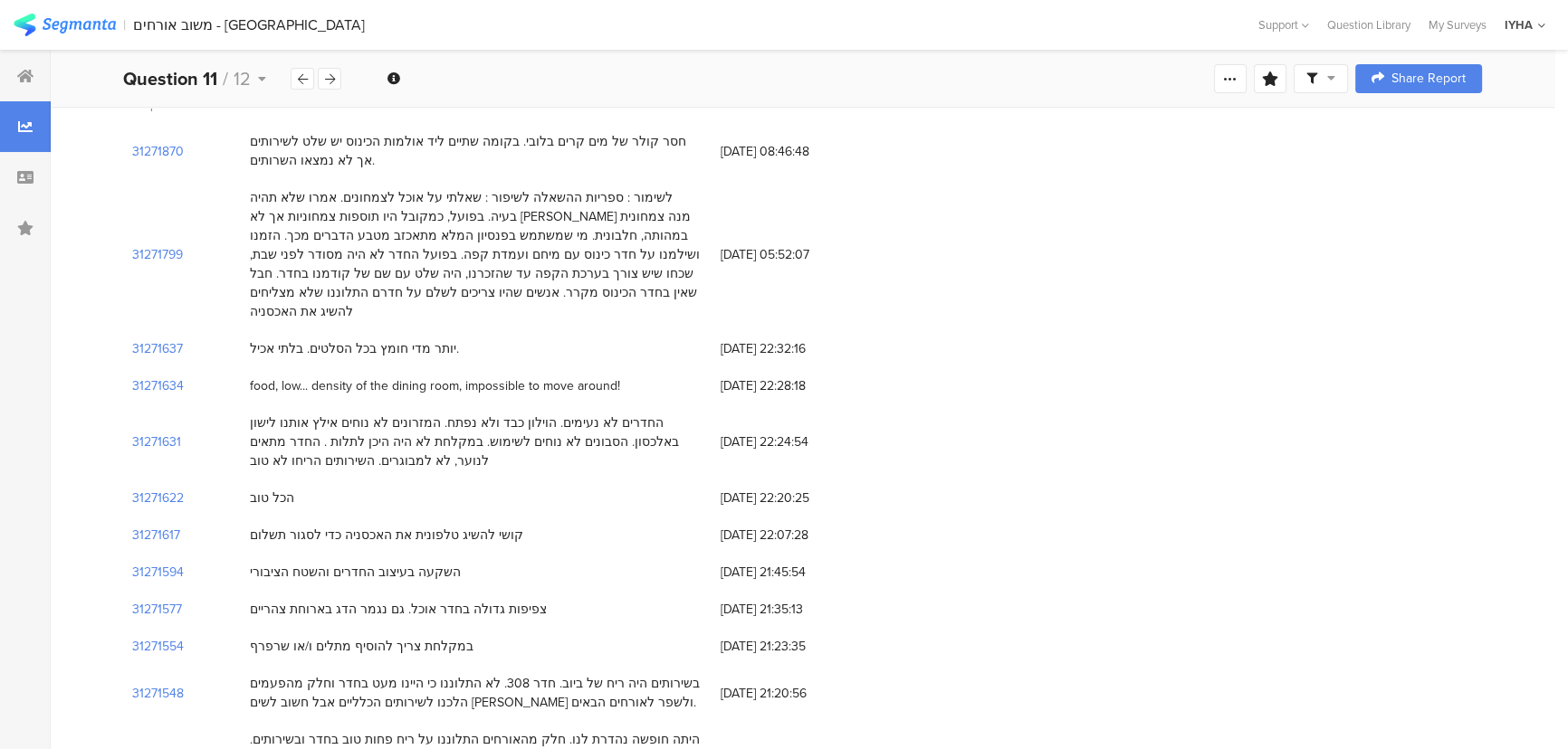
scroll to position [81, 0]
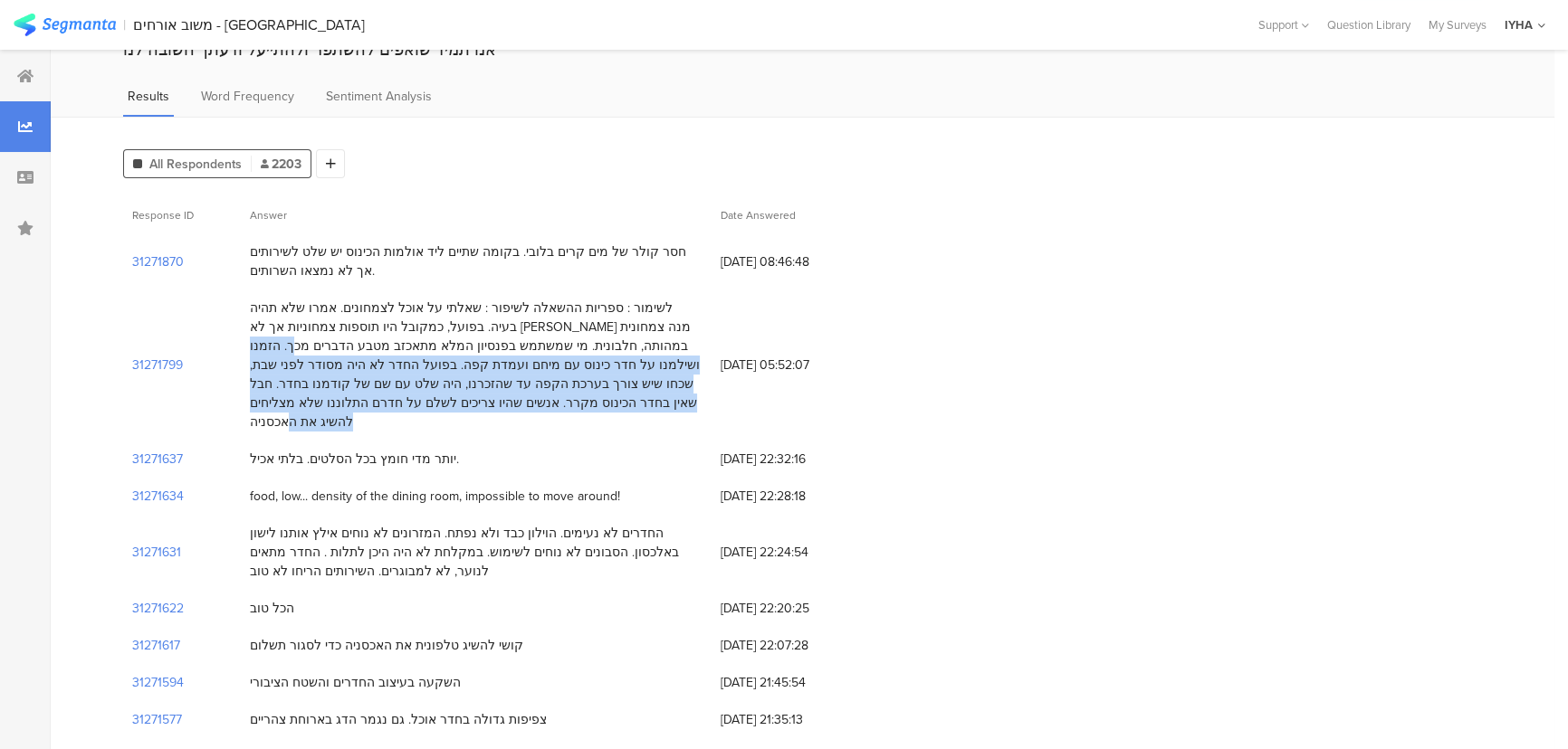
drag, startPoint x: 461, startPoint y: 346, endPoint x: 236, endPoint y: 398, distance: 230.9
click at [250, 401] on div "לשימור : ספריות ההשאלה לשיפור : שאלתי על אוכל לצמחונים. אמרו שלא תהיה בעיה. בפו…" at bounding box center [476, 365] width 452 height 133
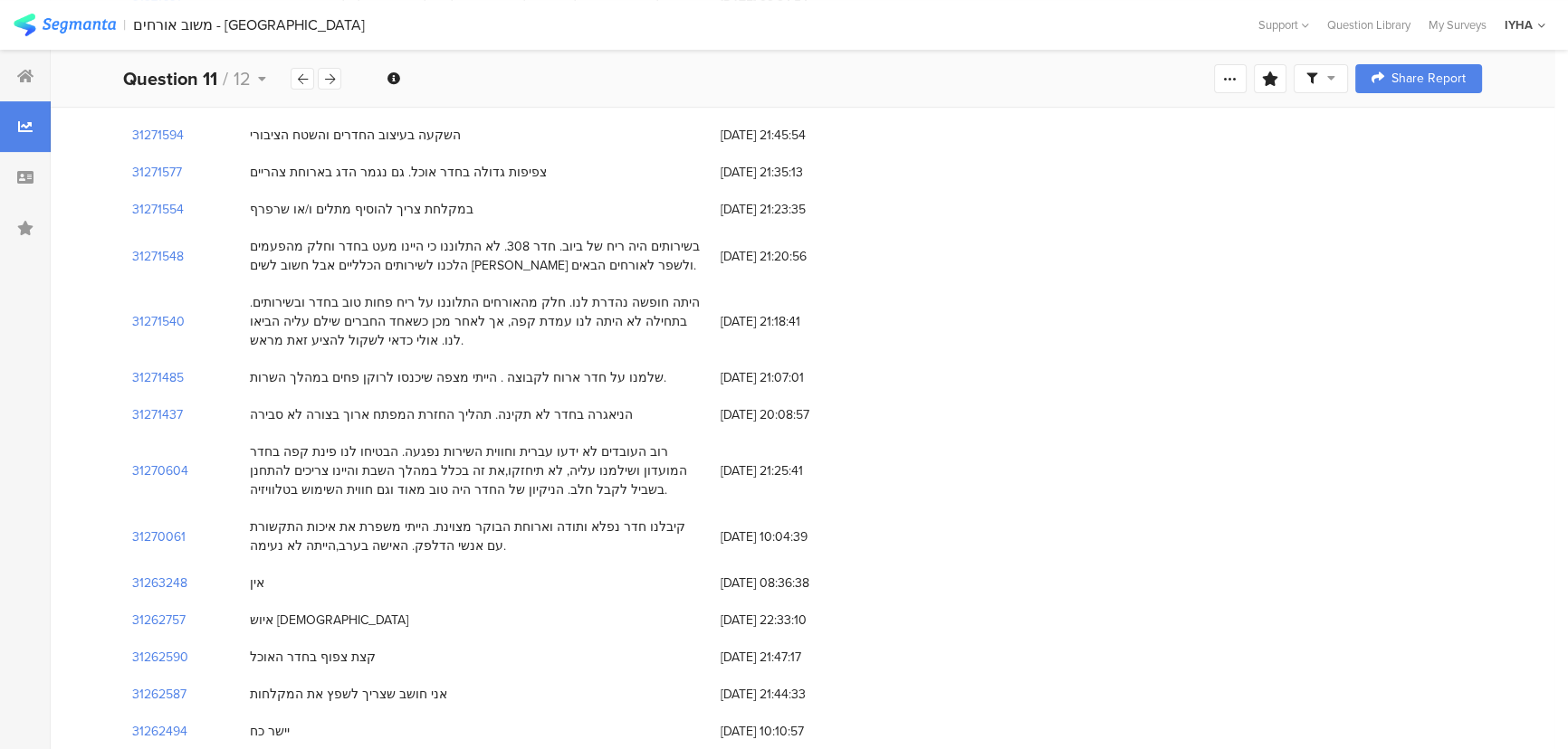
scroll to position [658, 0]
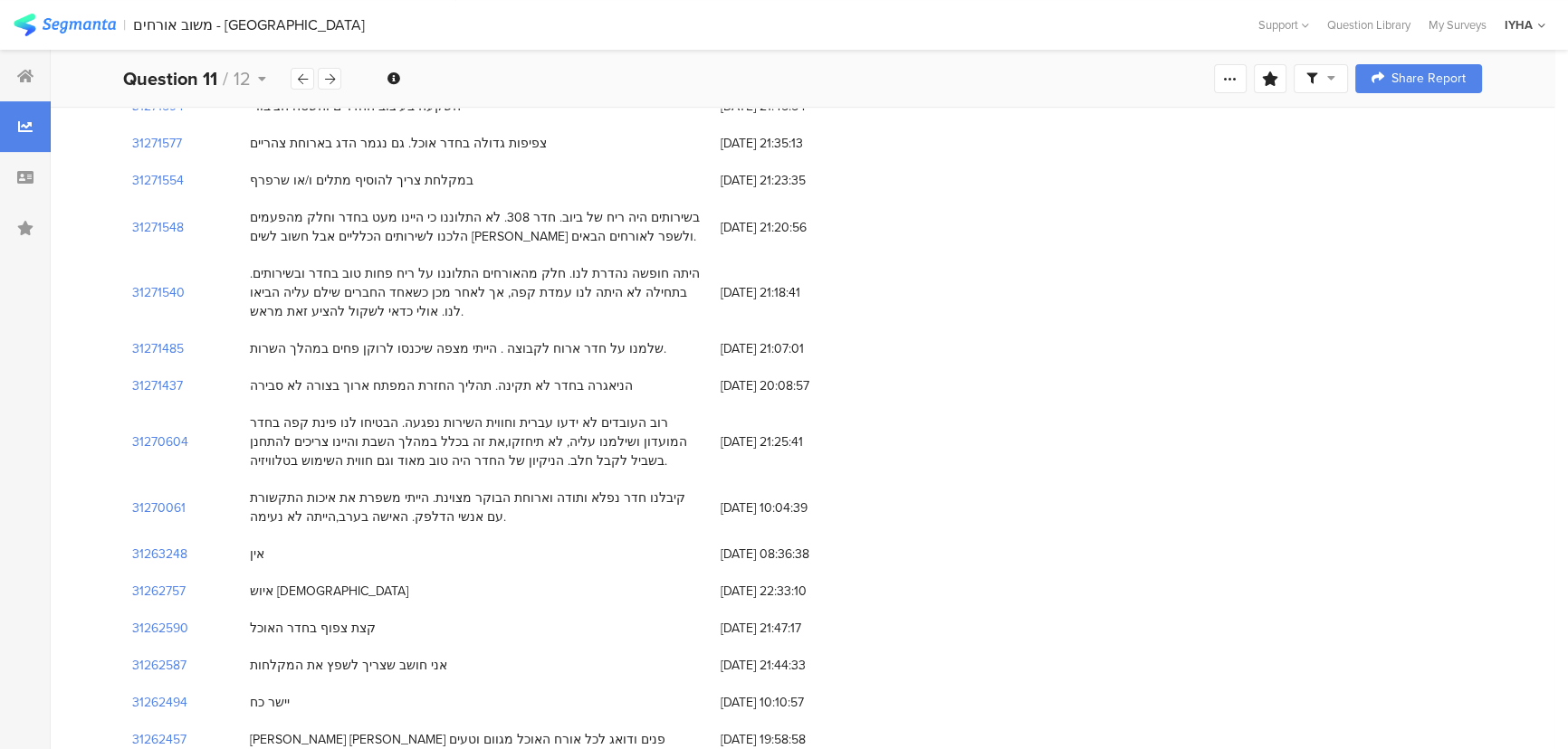
drag, startPoint x: 658, startPoint y: 273, endPoint x: 236, endPoint y: 278, distance: 422.0
click at [236, 281] on div "31271540 היתה חופשה נהדרת לנו. חלק מהאורחים התלוננו על ריח פחות טוב בחדר ובשירו…" at bounding box center [802, 292] width 1359 height 75
click at [306, 268] on div "היתה חופשה נהדרת לנו. חלק מהאורחים התלוננו על ריח פחות טוב בחדר ובשירותים. בתחי…" at bounding box center [476, 292] width 452 height 57
drag, startPoint x: 298, startPoint y: 258, endPoint x: 275, endPoint y: 302, distance: 49.6
click at [275, 302] on div "היתה חופשה נהדרת לנו. חלק מהאורחים התלוננו על ריח פחות טוב בחדר ובשירותים. בתחי…" at bounding box center [475, 292] width 471 height 75
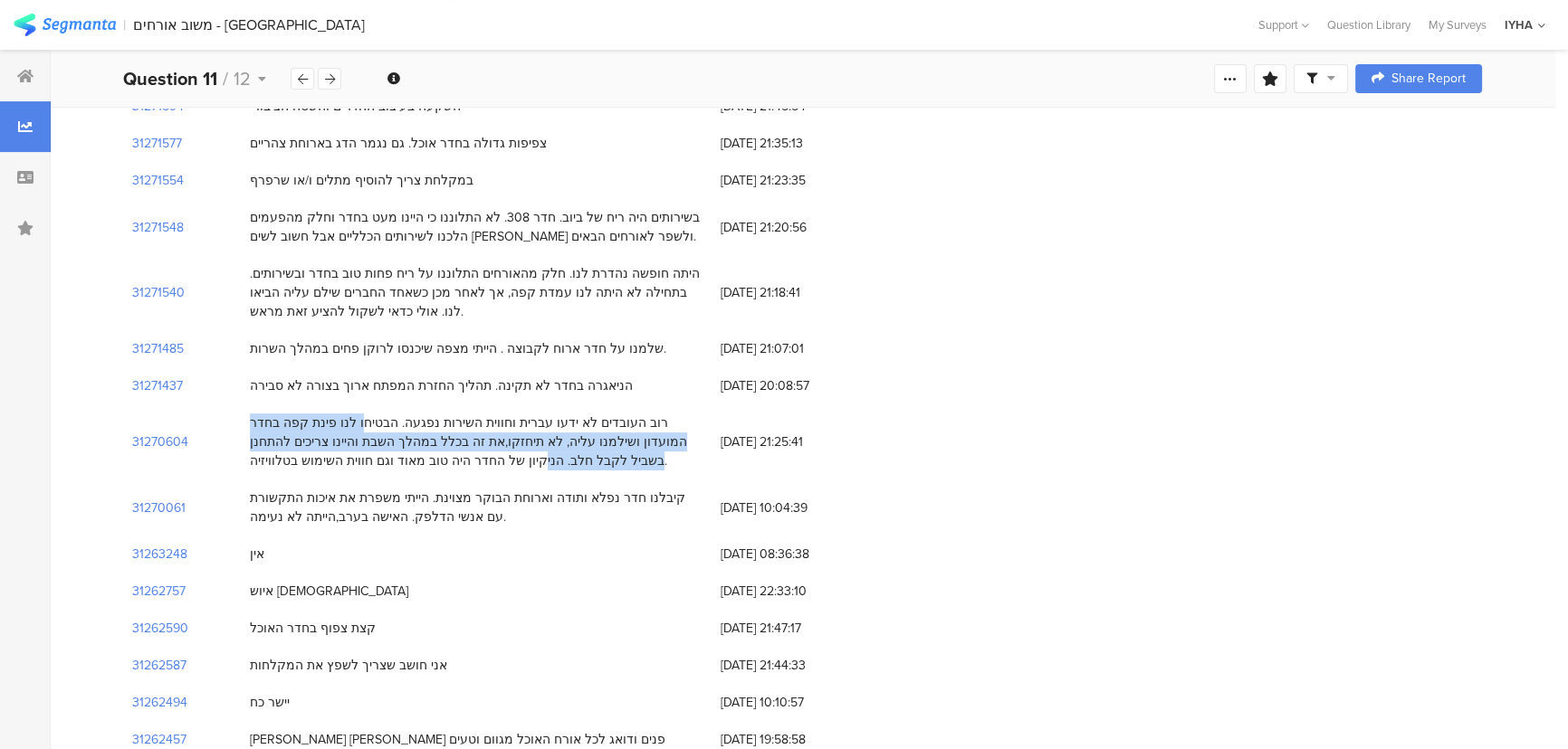
drag, startPoint x: 423, startPoint y: 399, endPoint x: 253, endPoint y: 423, distance: 171.7
click at [253, 423] on div "רוב העובדים לא ידעו עברית וחווית השירות נפגעה. הבטיחו לנו פינת קפה בחדר המועדון…" at bounding box center [476, 442] width 452 height 57
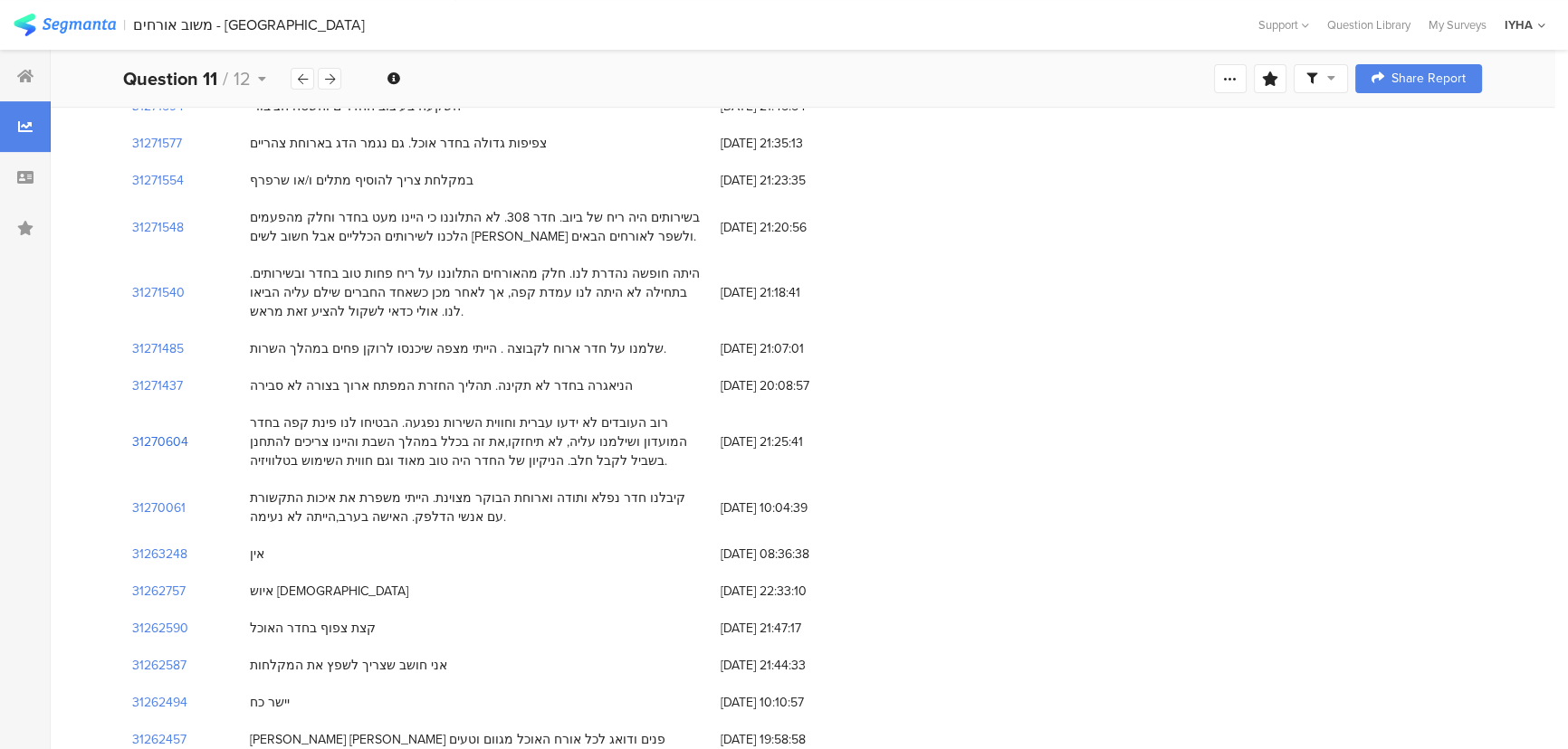
click at [161, 432] on section "31270604" at bounding box center [160, 442] width 57 height 19
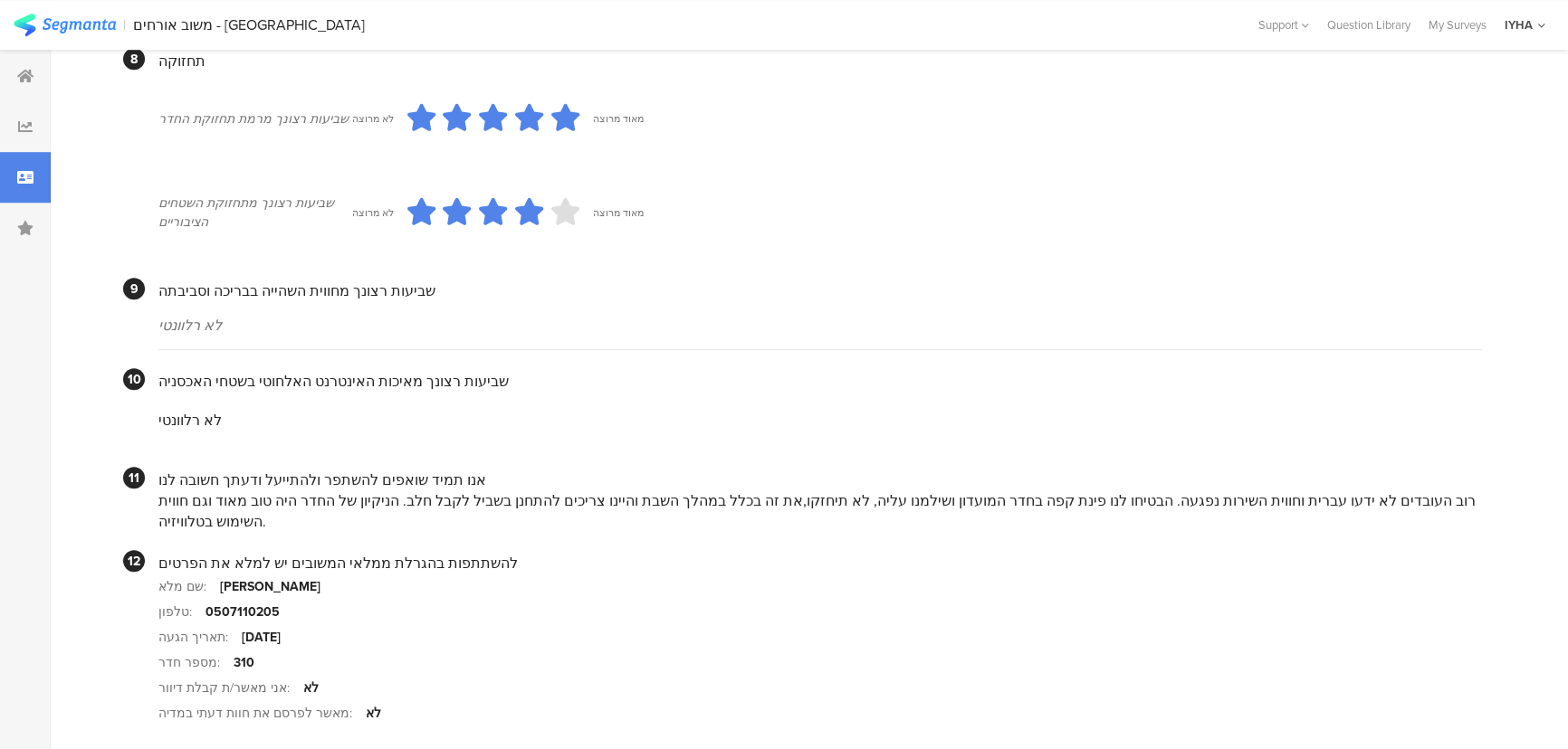
scroll to position [1590, 0]
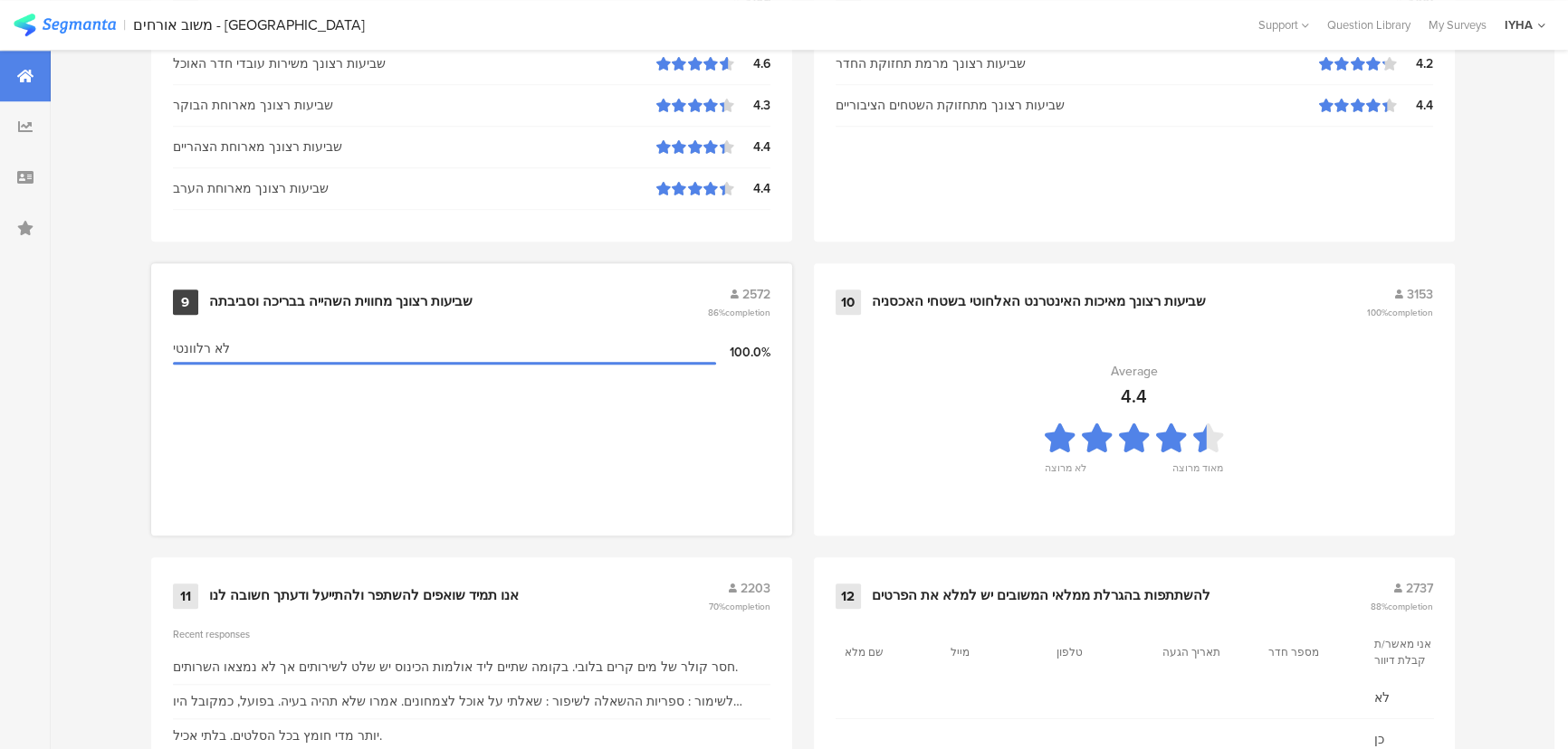
scroll to position [1900, 0]
